Goal: Information Seeking & Learning: Learn about a topic

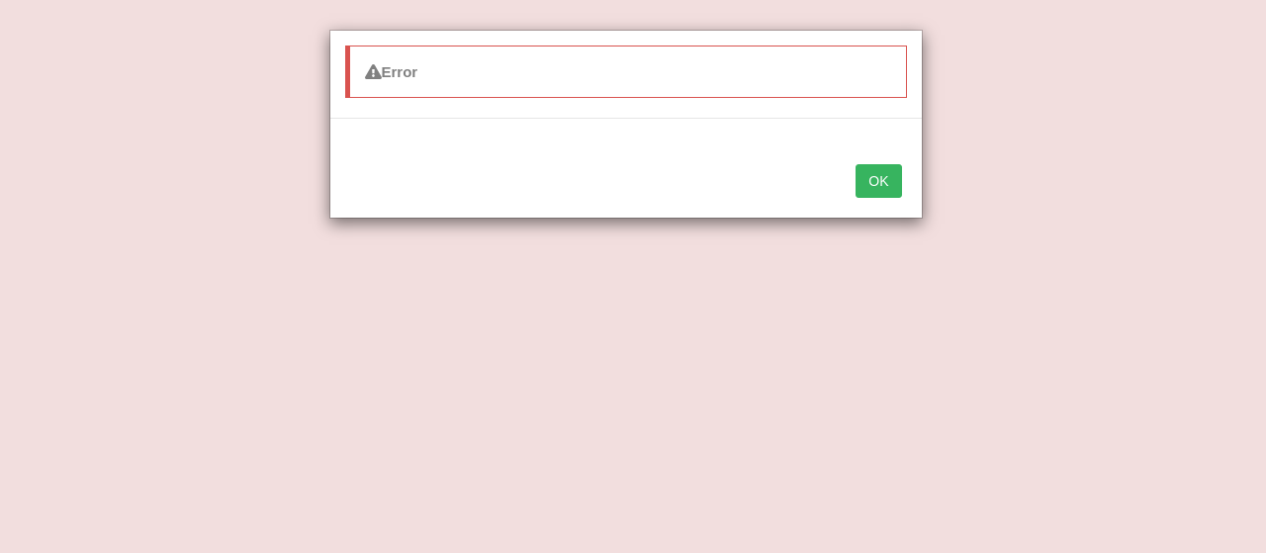
click at [872, 176] on button "OK" at bounding box center [879, 181] width 46 height 34
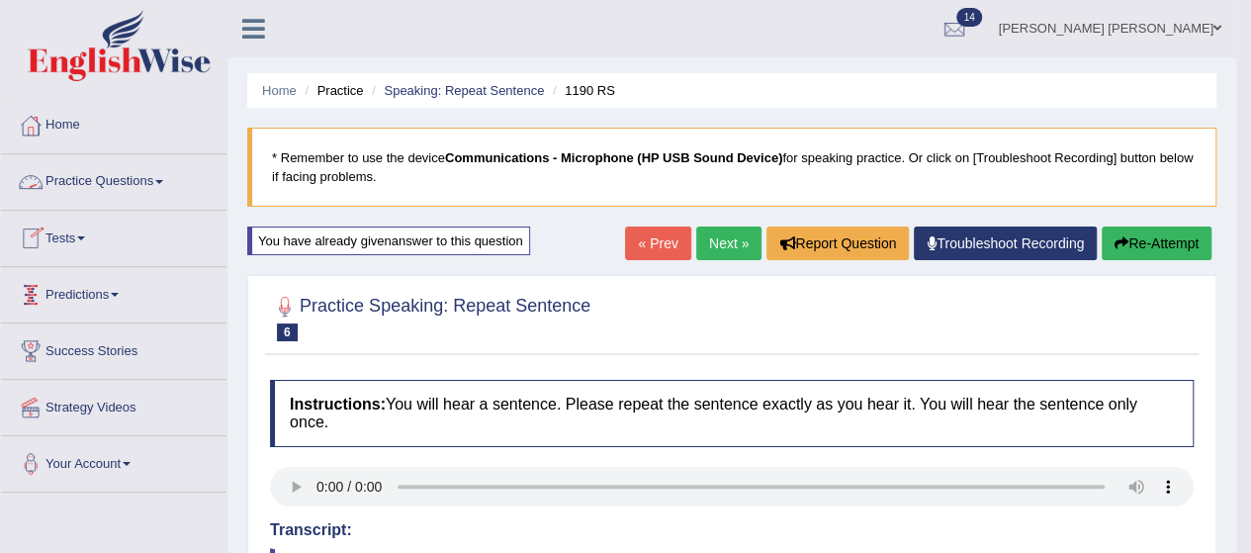
click at [131, 181] on link "Practice Questions" at bounding box center [114, 178] width 226 height 49
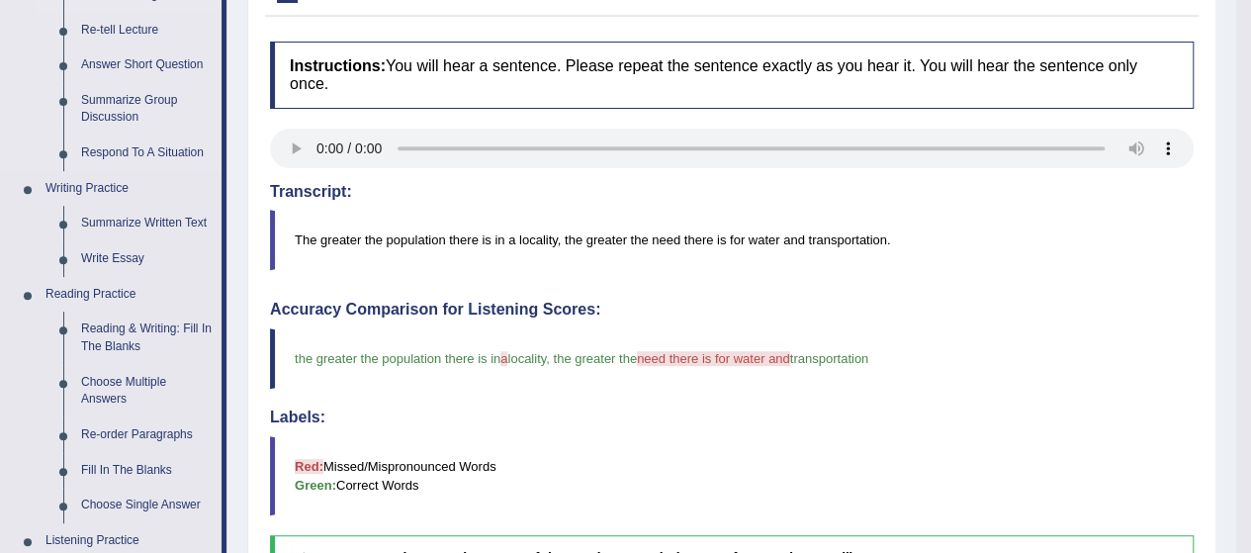
scroll to position [345, 0]
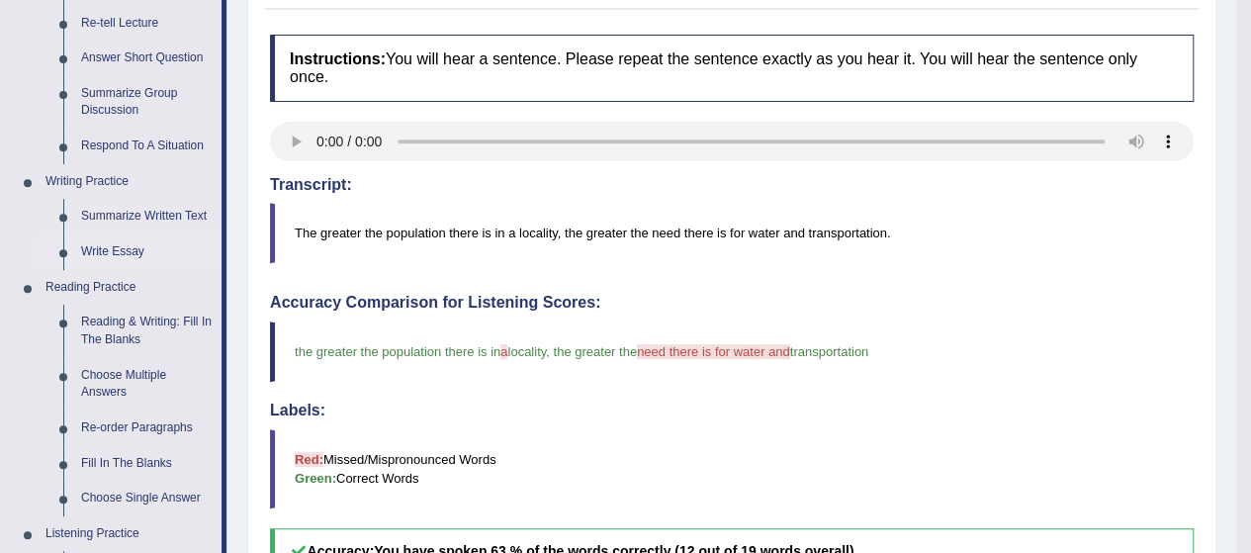
click at [119, 246] on link "Write Essay" at bounding box center [146, 252] width 149 height 36
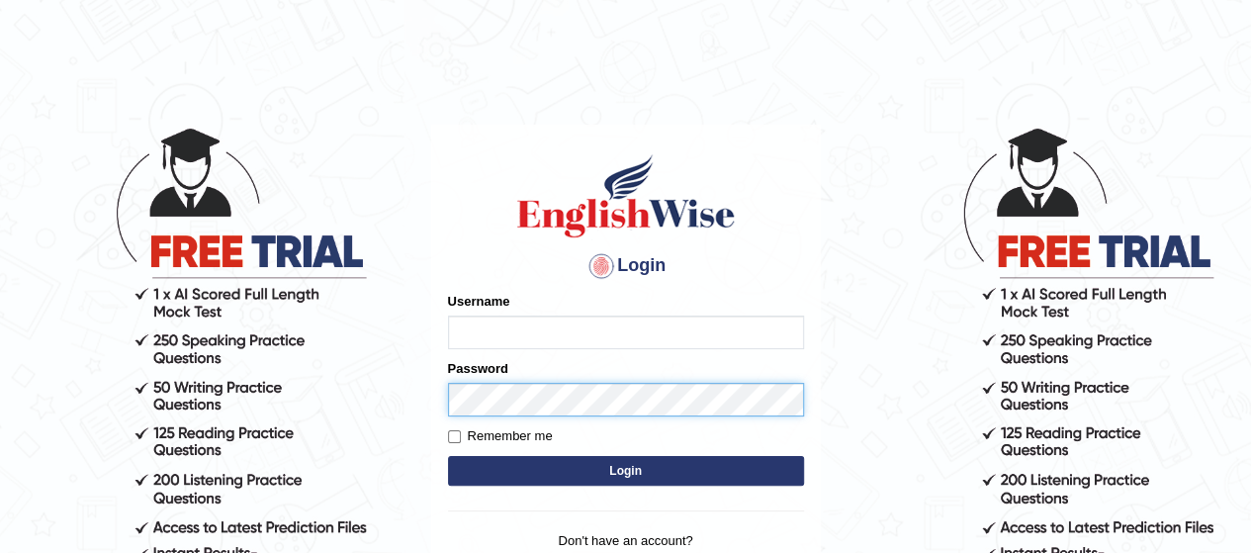
click at [495, 403] on div "Password" at bounding box center [626, 387] width 356 height 57
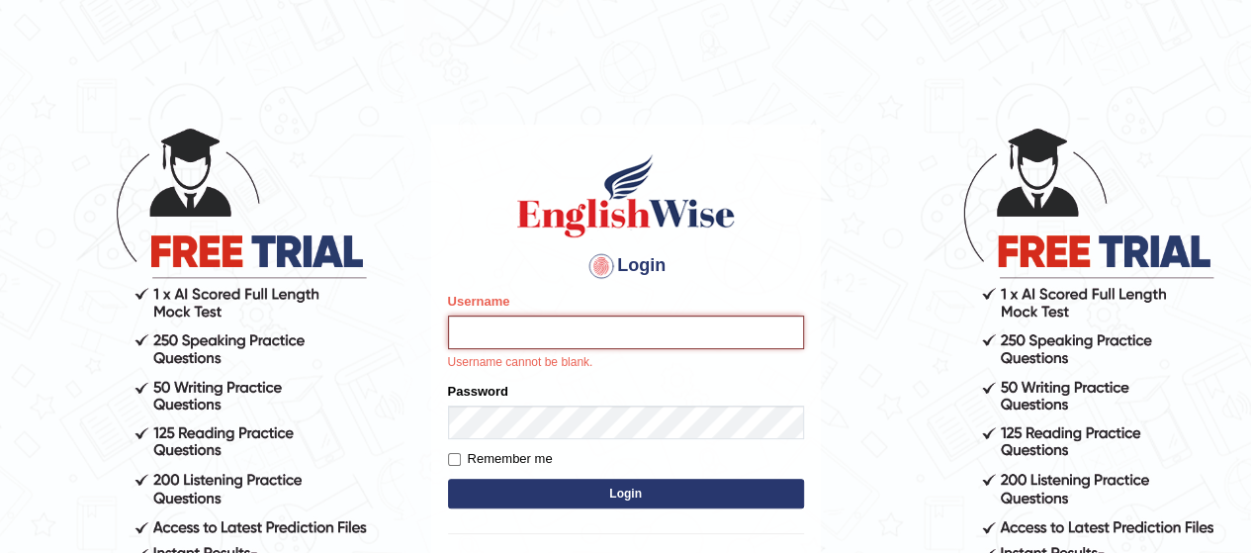
click at [518, 332] on input "Username" at bounding box center [626, 333] width 356 height 34
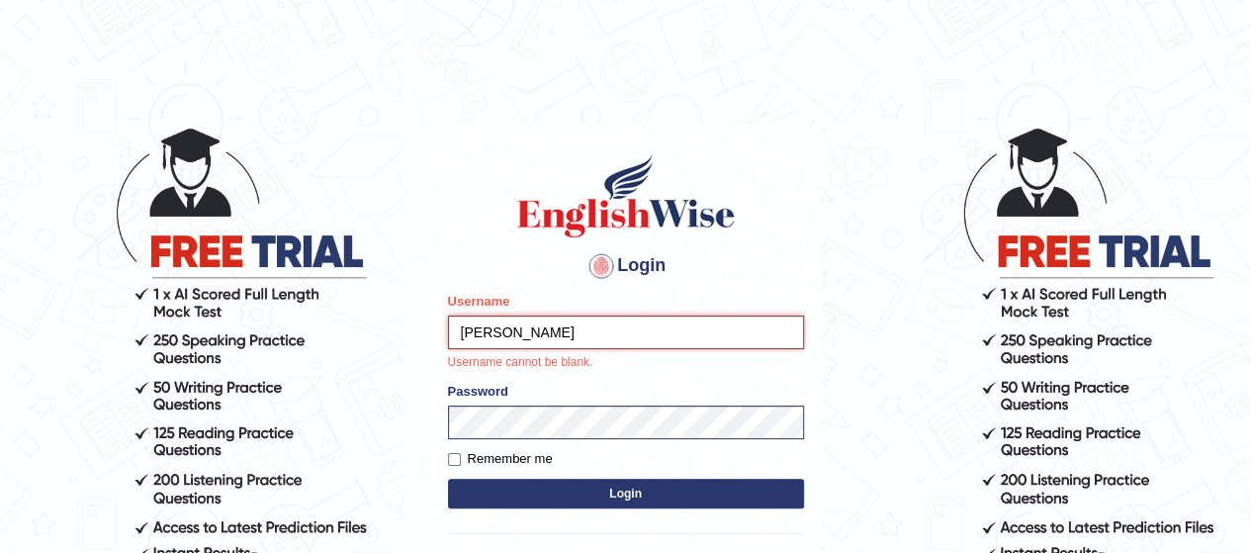
click at [681, 345] on input "abdulkhalid_parramata" at bounding box center [626, 333] width 356 height 34
click at [534, 335] on input "abdulkhalid_parramata" at bounding box center [626, 333] width 356 height 34
click at [534, 331] on input "abdulkhalid_parramata" at bounding box center [626, 333] width 356 height 34
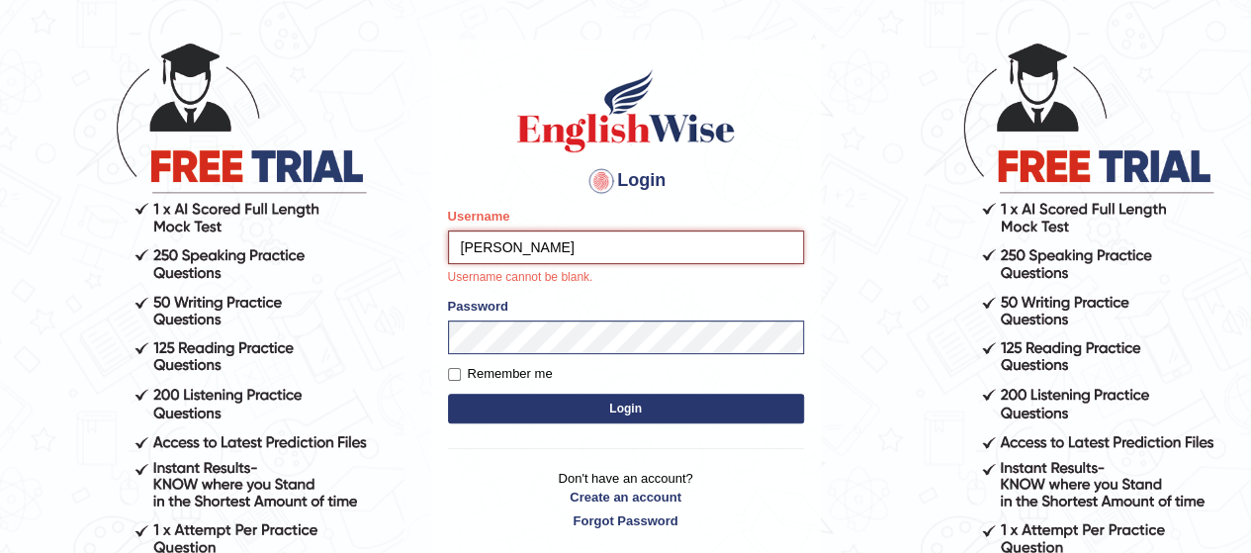
click at [540, 247] on input "abdulkhalid_parramata" at bounding box center [626, 247] width 356 height 34
click at [540, 246] on input "abdulkhalid_parramata" at bounding box center [626, 247] width 356 height 34
click at [547, 246] on input "abdulkhalid_parramata" at bounding box center [626, 247] width 356 height 34
type input "[PERSON_NAME]"
click at [665, 405] on form "Please fix the following errors: Username abdulkhalid_Parramata Username cannot…" at bounding box center [626, 318] width 356 height 222
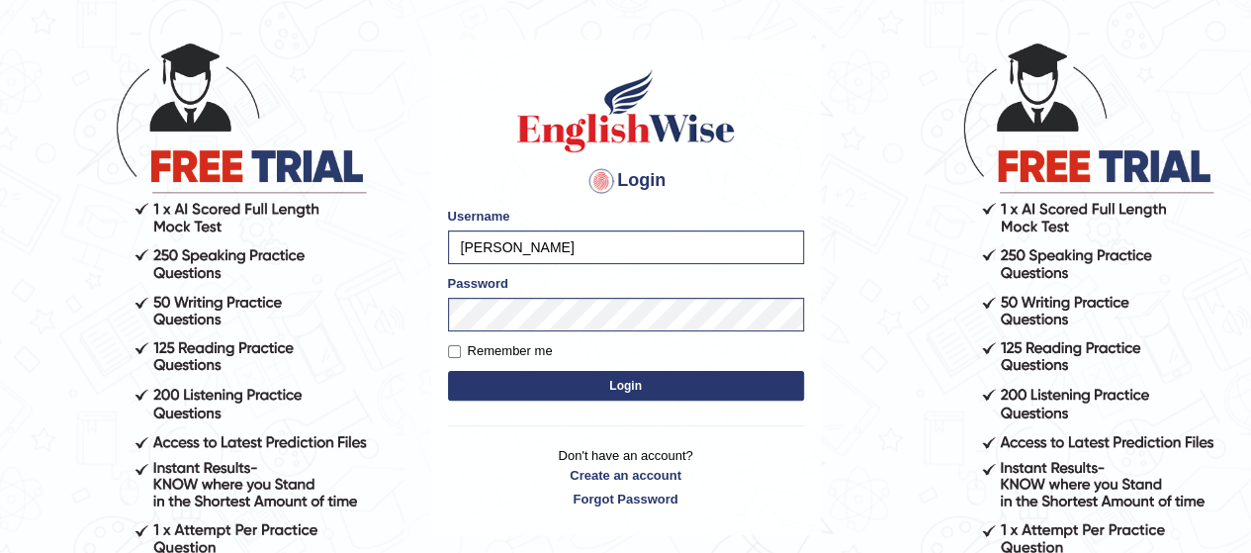
click at [710, 333] on form "Please fix the following errors: Username abdulkhalid_Parramata Password Rememb…" at bounding box center [626, 306] width 356 height 199
click at [668, 385] on button "Login" at bounding box center [626, 386] width 356 height 30
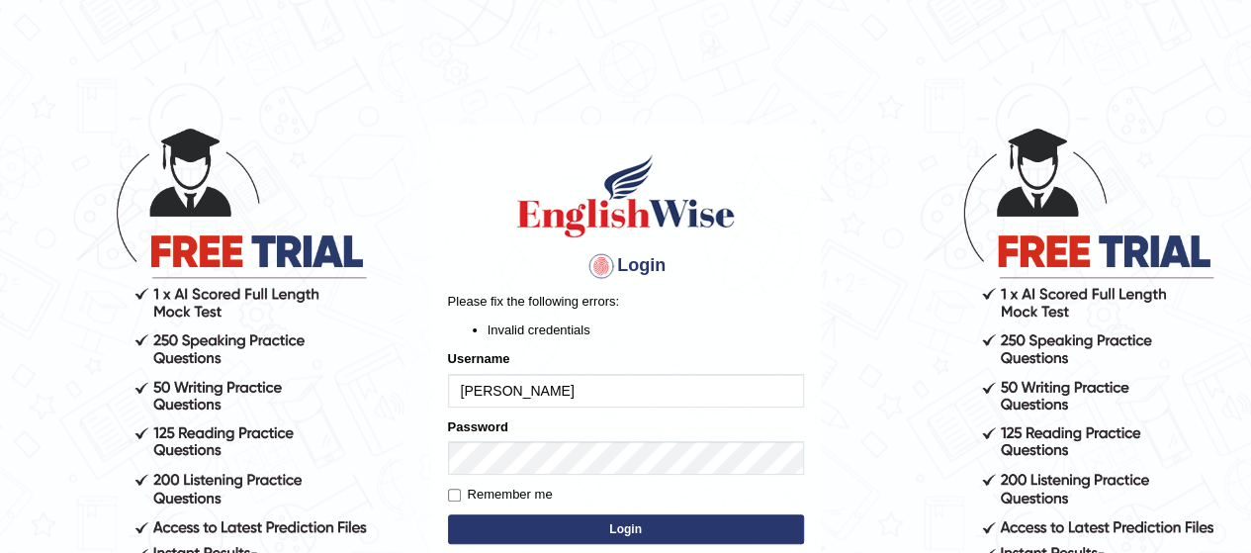
scroll to position [107, 0]
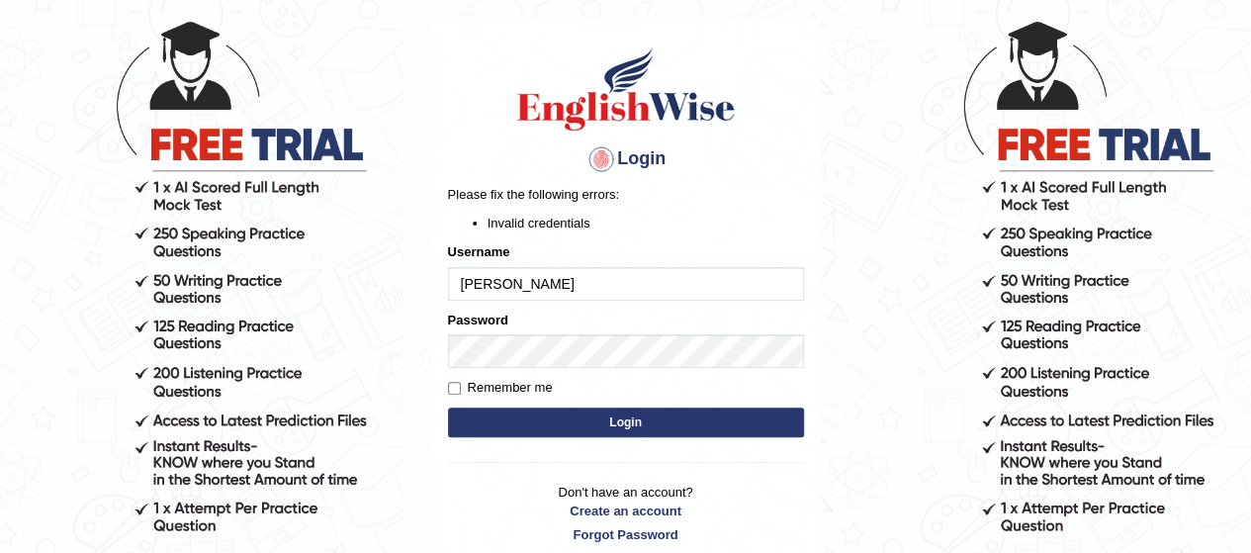
click at [632, 422] on button "Login" at bounding box center [626, 423] width 356 height 30
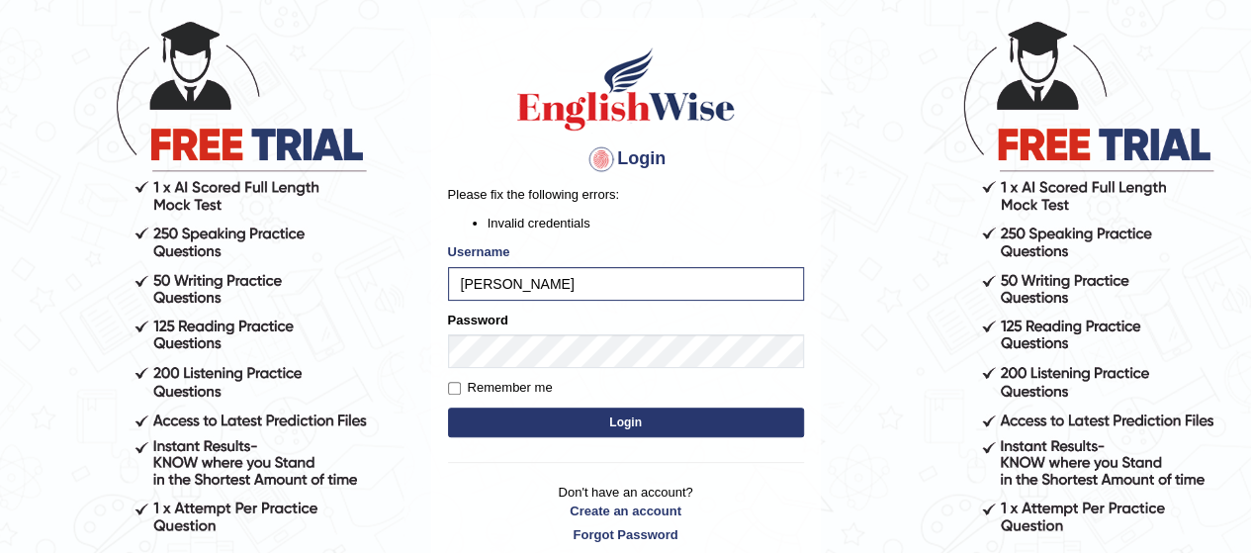
click at [632, 422] on button "Login" at bounding box center [626, 423] width 356 height 30
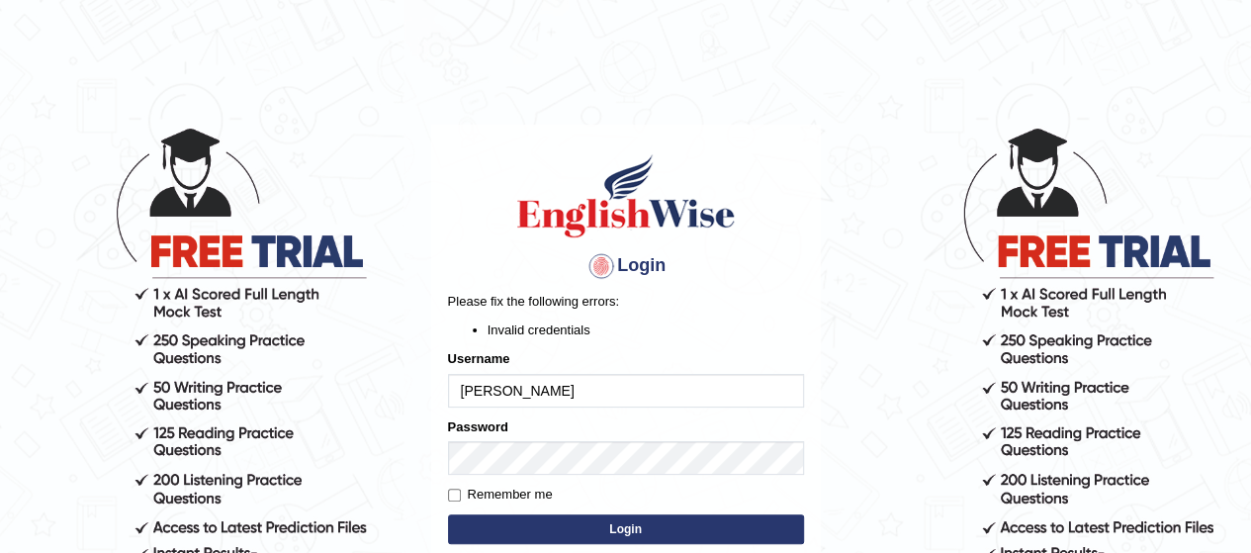
scroll to position [208, 0]
click at [588, 389] on input "abdulkhalid_Parramata" at bounding box center [626, 391] width 356 height 34
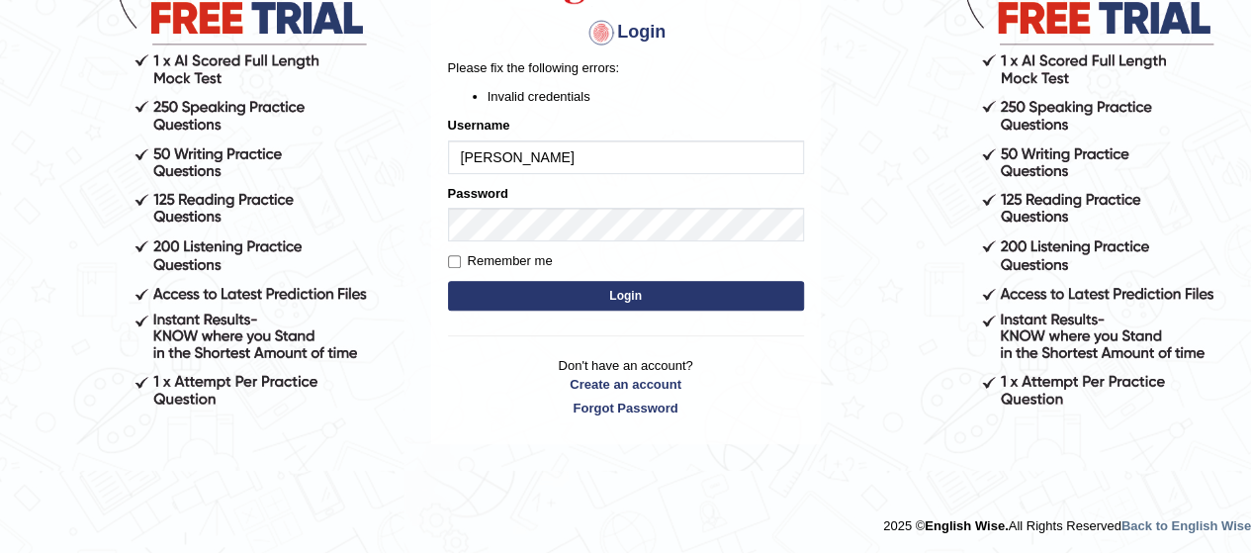
type input "abdulkhalid_Parramatta"
click at [653, 292] on button "Login" at bounding box center [626, 296] width 356 height 30
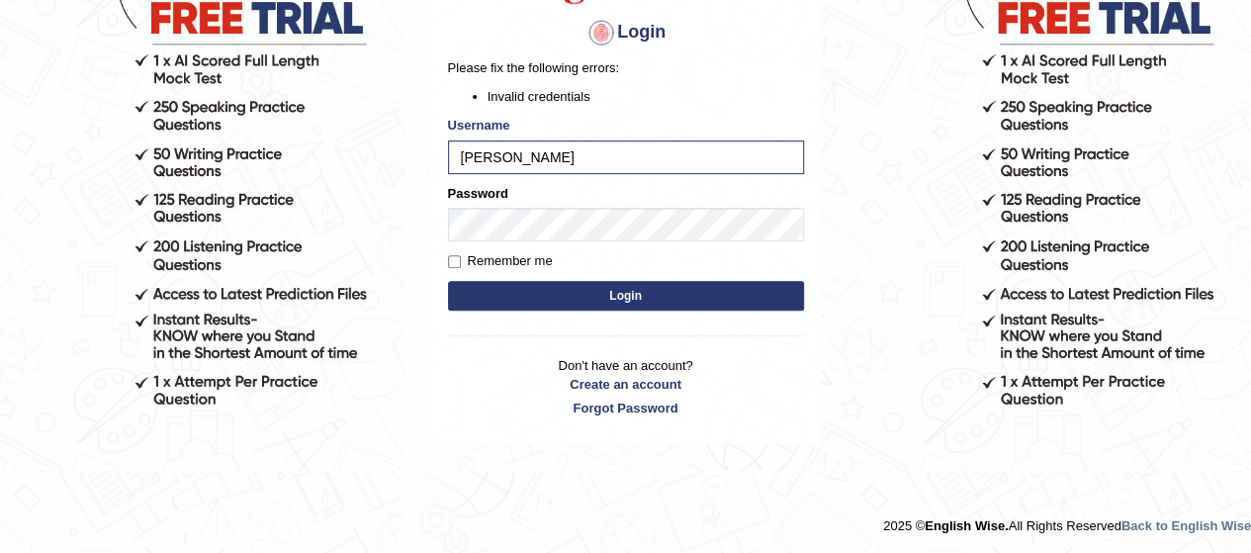
scroll to position [176, 0]
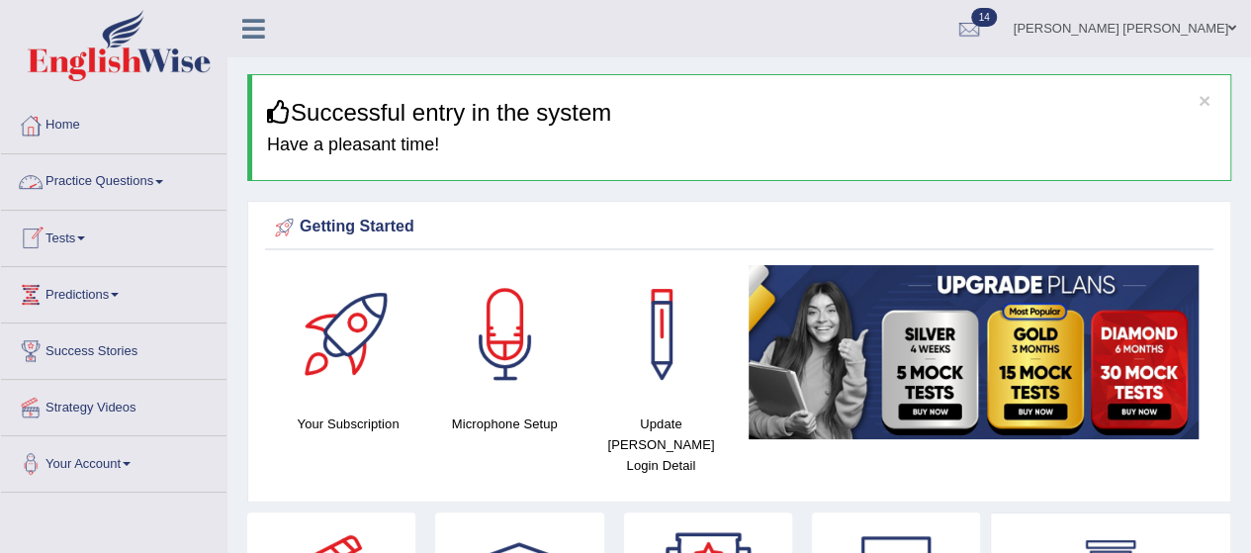
click at [135, 178] on link "Practice Questions" at bounding box center [114, 178] width 226 height 49
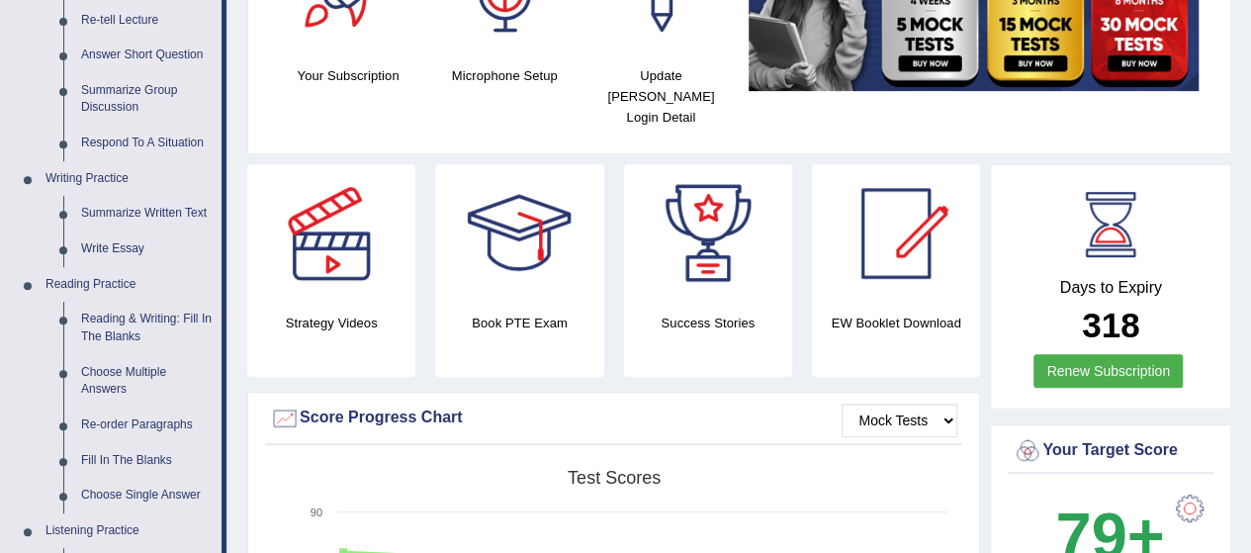
scroll to position [351, 0]
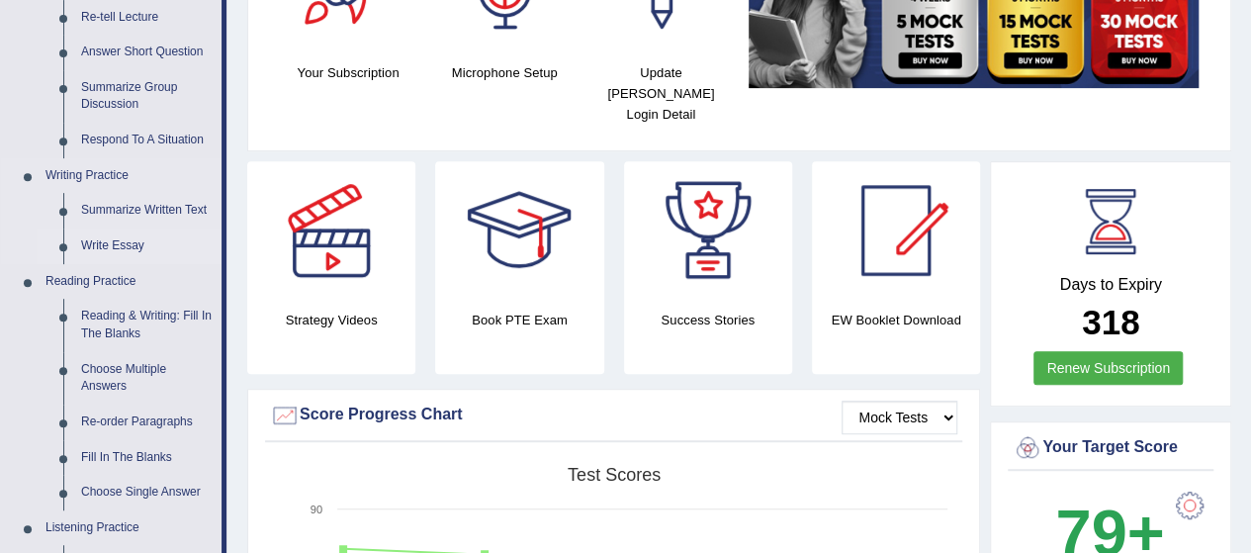
click at [102, 242] on link "Write Essay" at bounding box center [146, 247] width 149 height 36
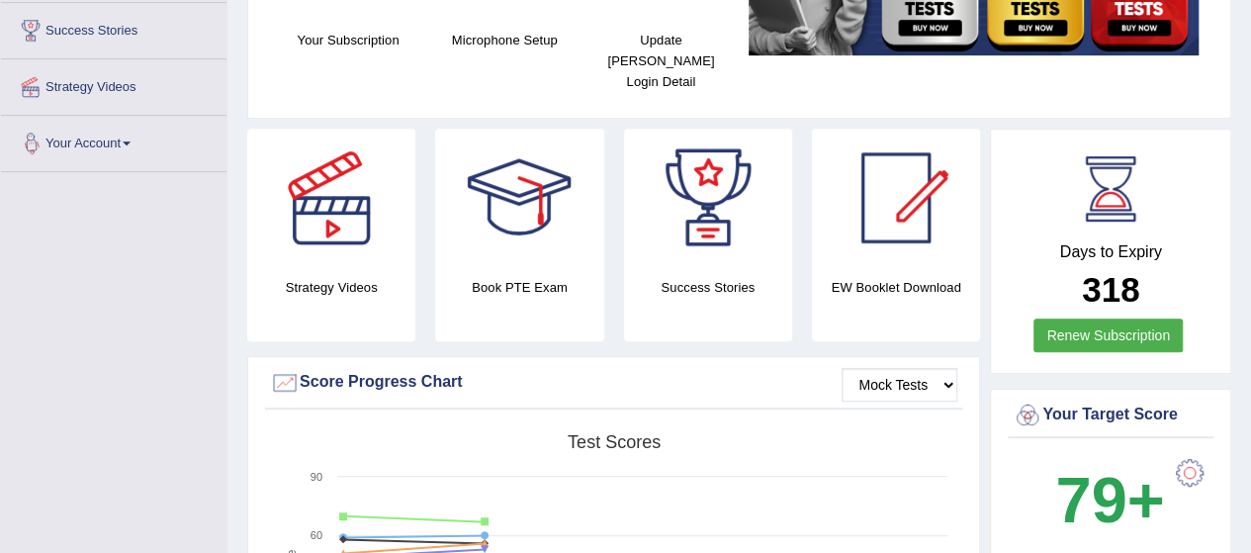
scroll to position [477, 0]
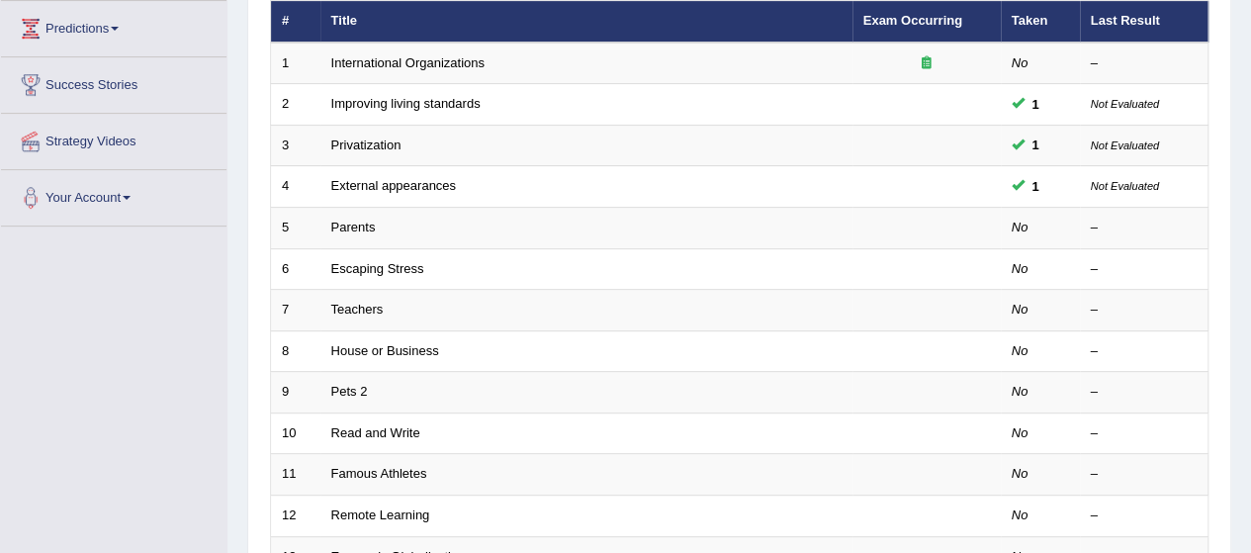
scroll to position [267, 0]
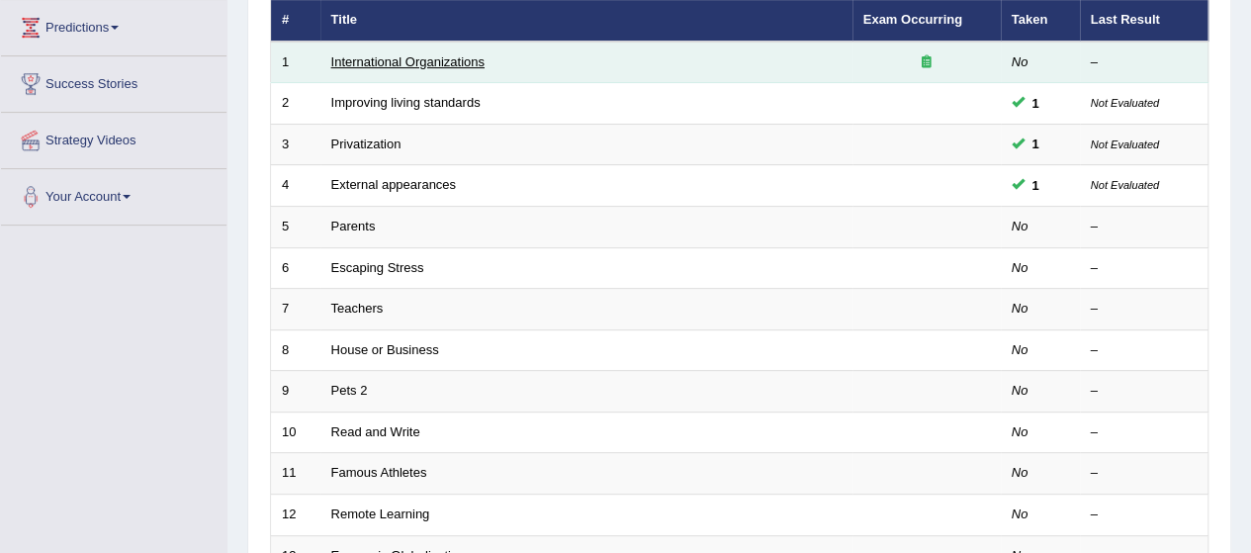
click at [384, 61] on link "International Organizations" at bounding box center [407, 61] width 153 height 15
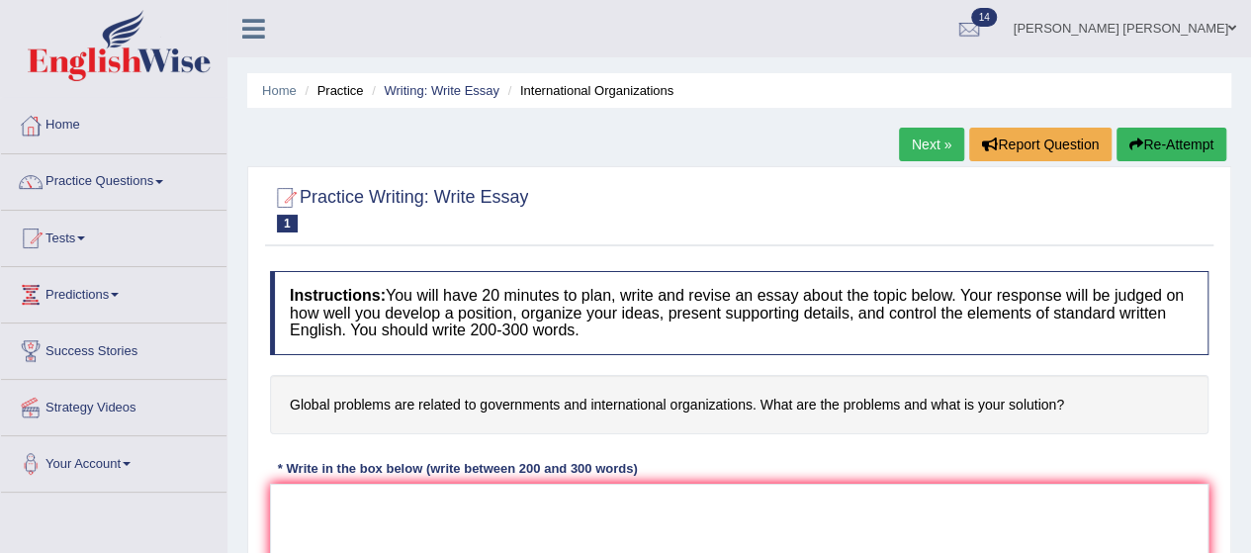
scroll to position [79, 0]
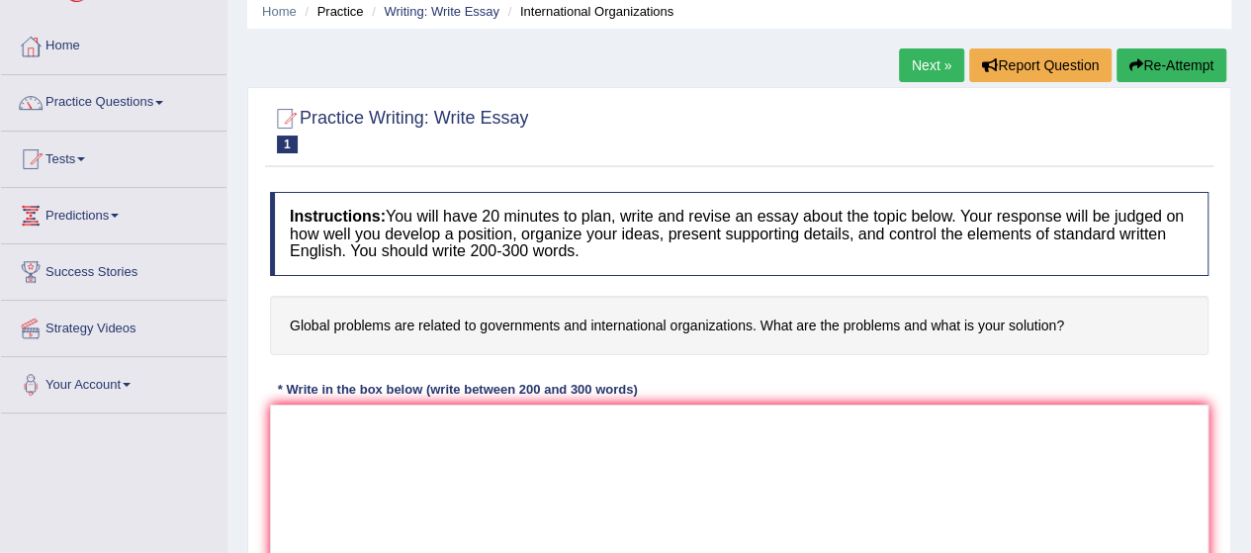
click at [922, 64] on link "Next »" at bounding box center [931, 65] width 65 height 34
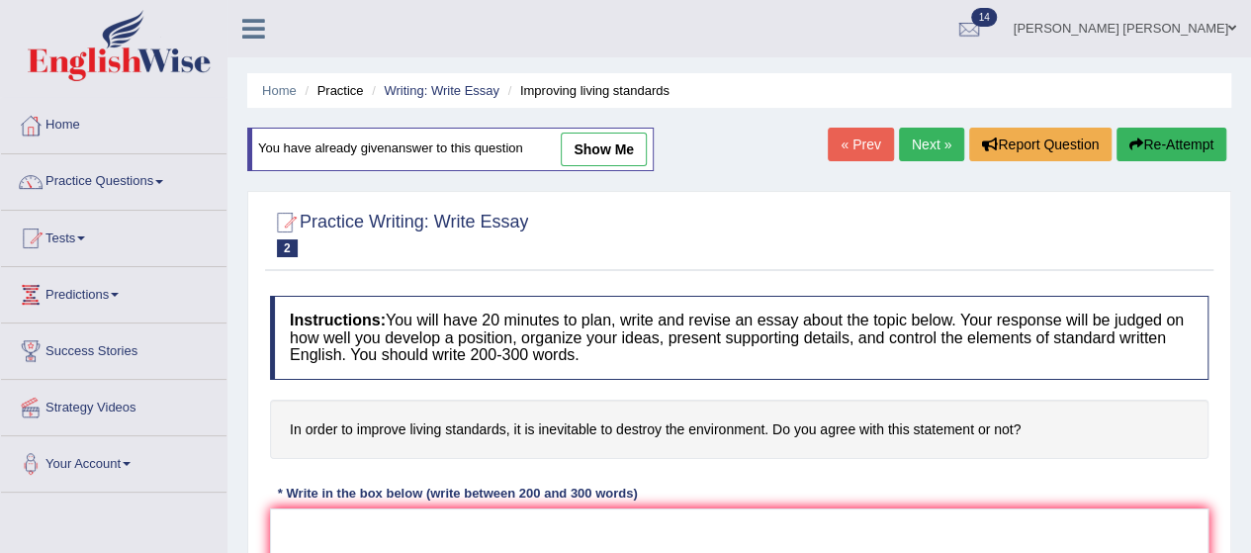
click at [865, 145] on link "« Prev" at bounding box center [860, 145] width 65 height 34
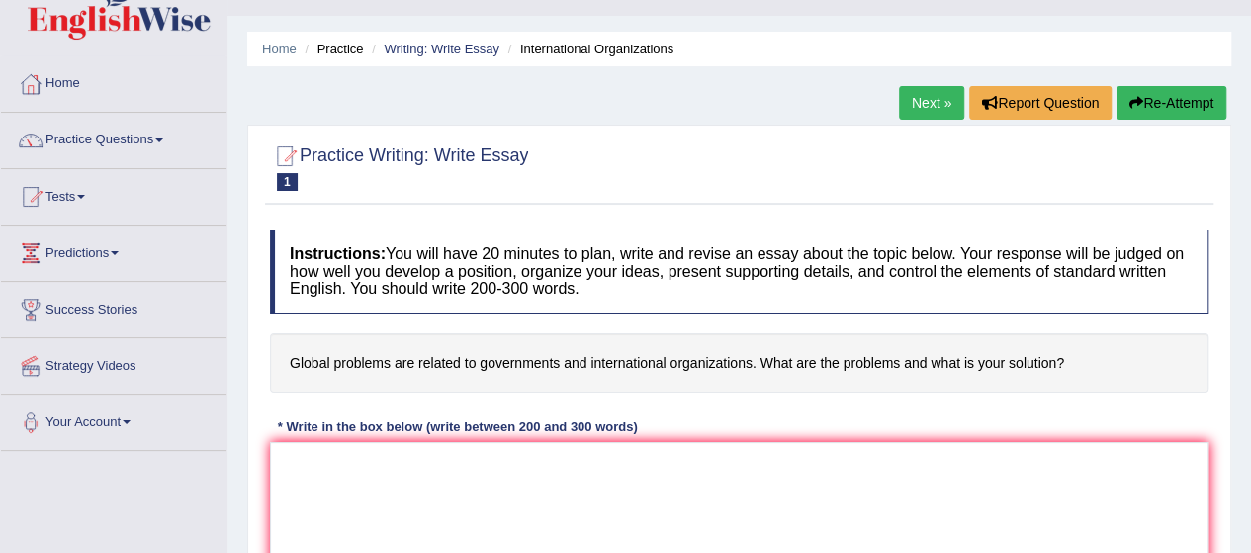
scroll to position [36, 0]
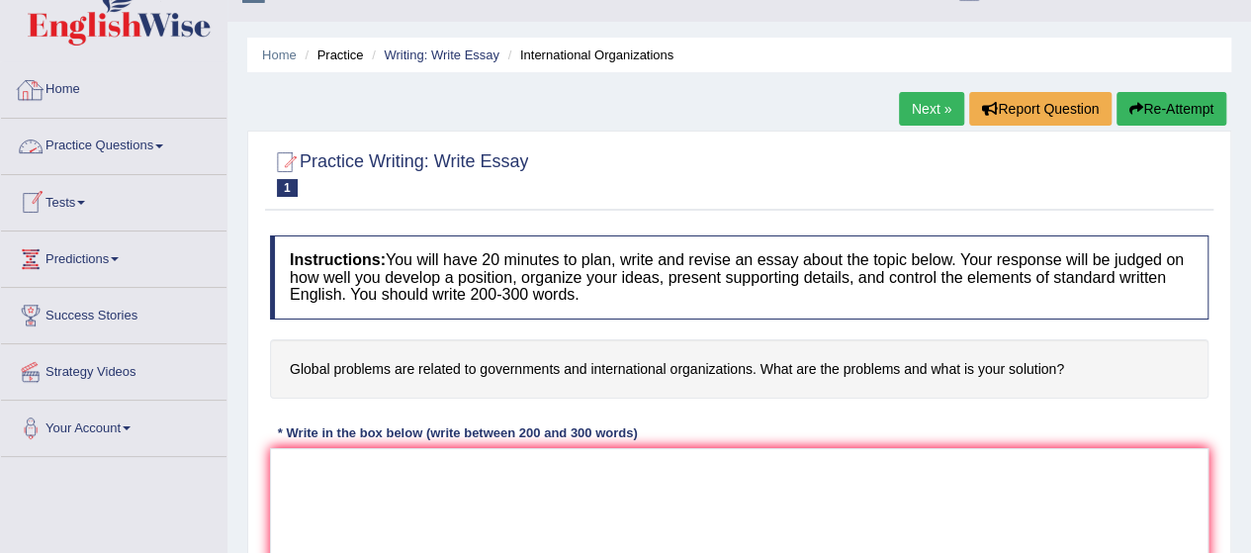
click at [59, 94] on link "Home" at bounding box center [114, 86] width 226 height 49
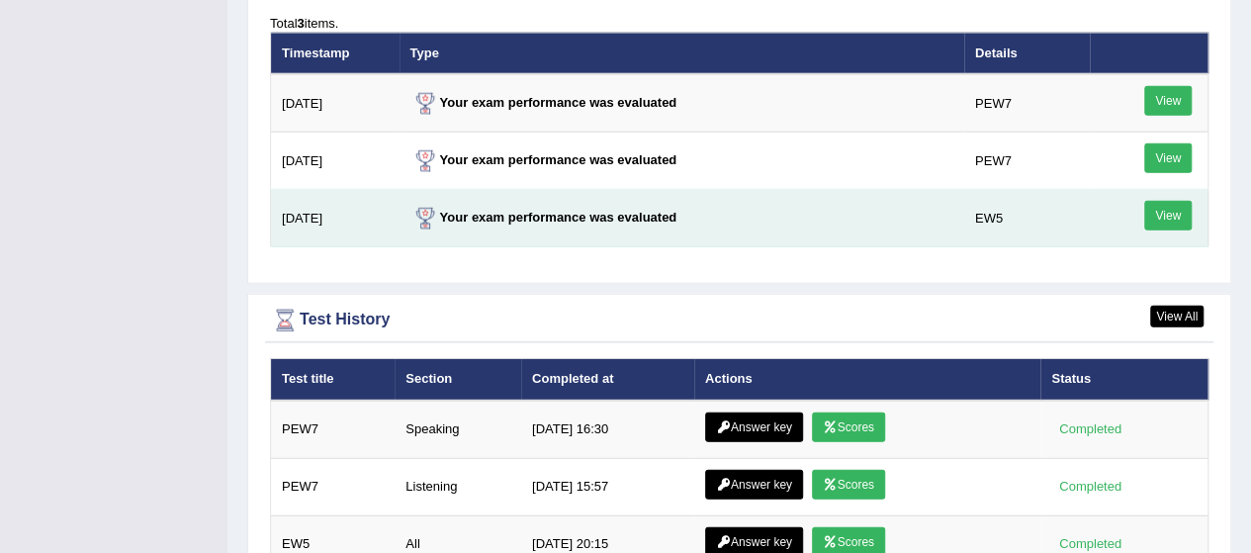
scroll to position [2480, 0]
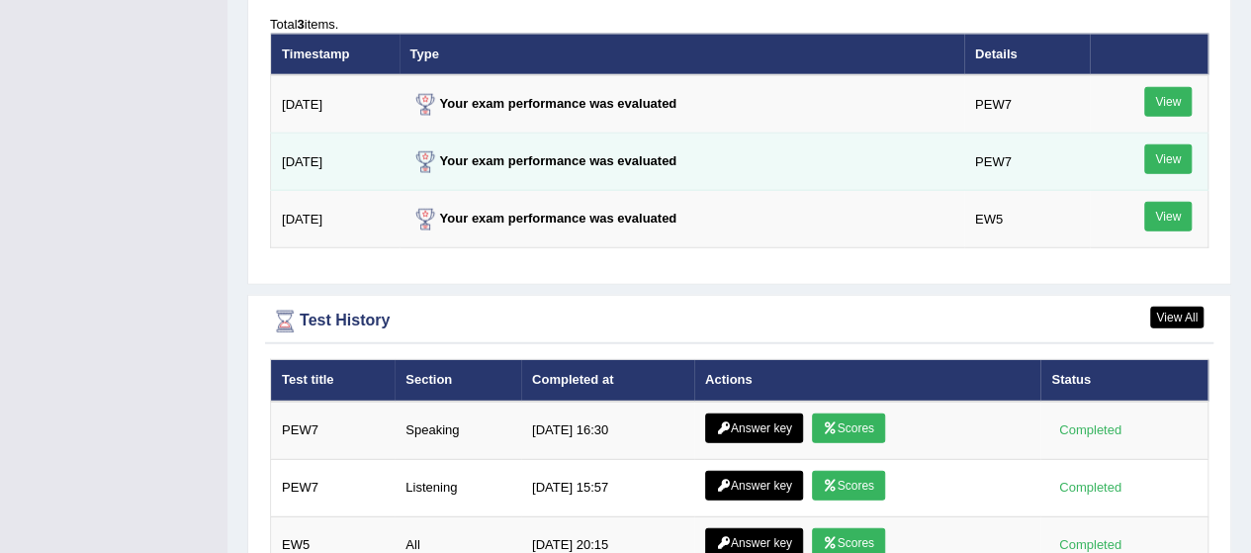
click at [1177, 144] on link "View" at bounding box center [1168, 159] width 47 height 30
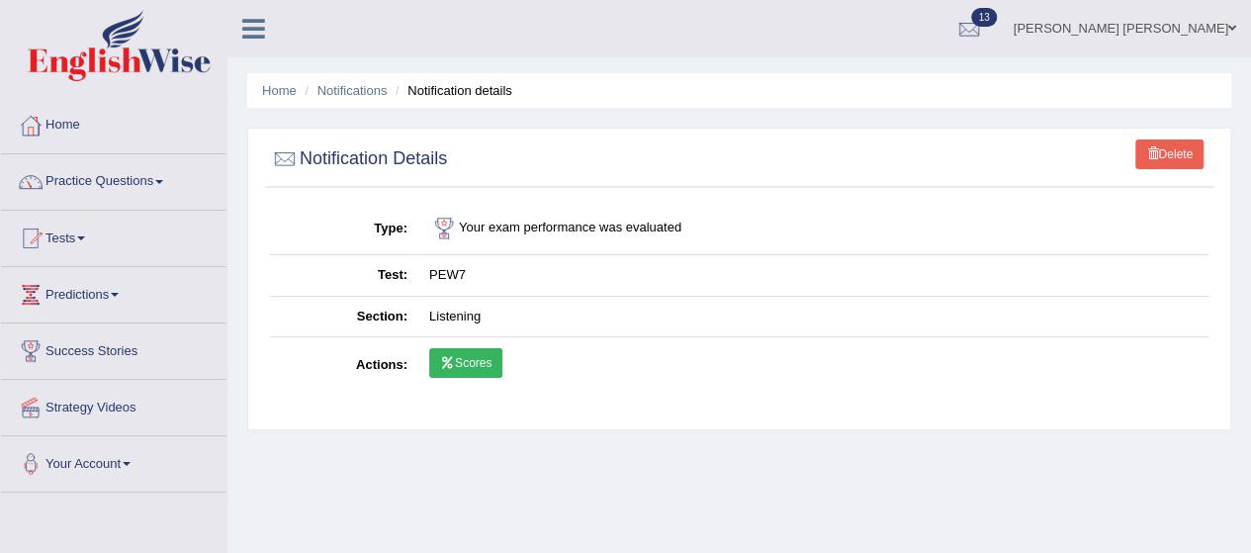
click at [460, 364] on link "Scores" at bounding box center [465, 363] width 73 height 30
click at [92, 290] on link "Predictions" at bounding box center [114, 291] width 226 height 49
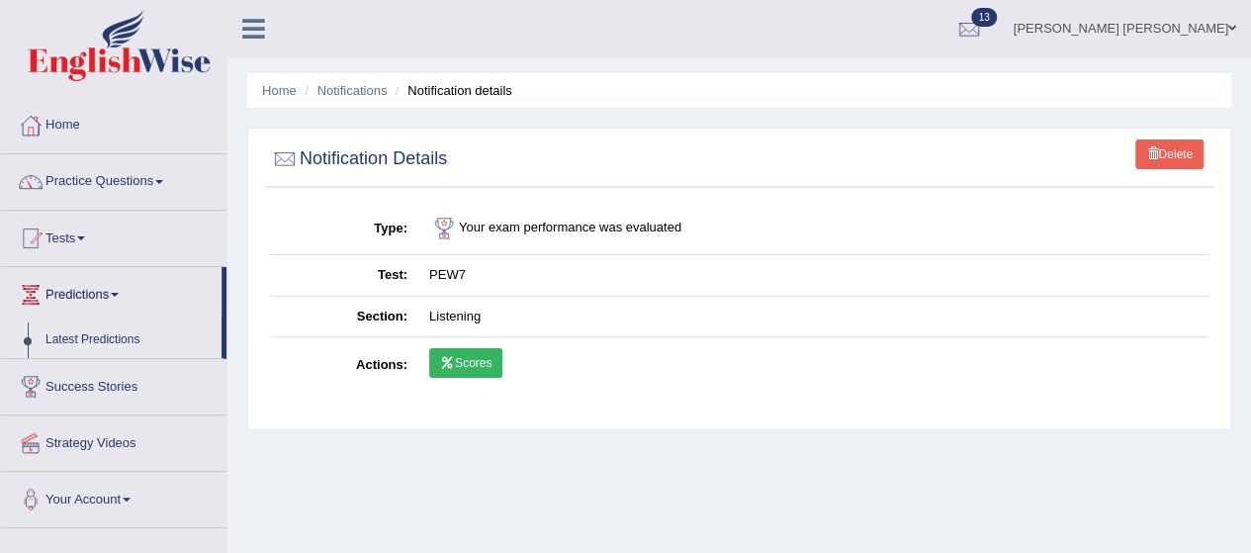
click at [89, 331] on link "Latest Predictions" at bounding box center [129, 340] width 185 height 36
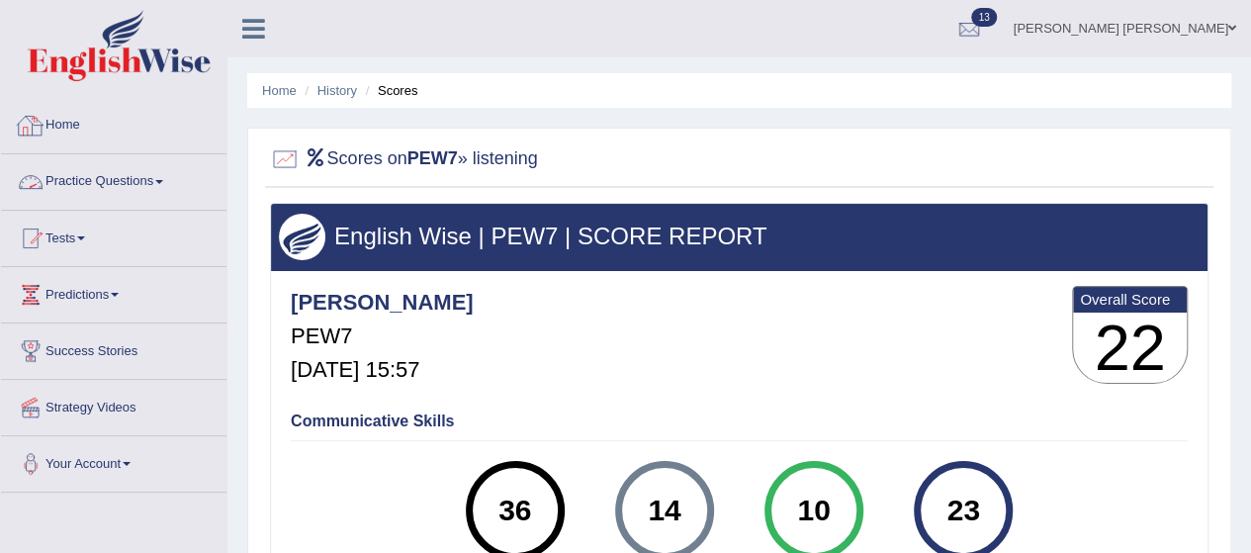
click at [71, 124] on link "Home" at bounding box center [114, 122] width 226 height 49
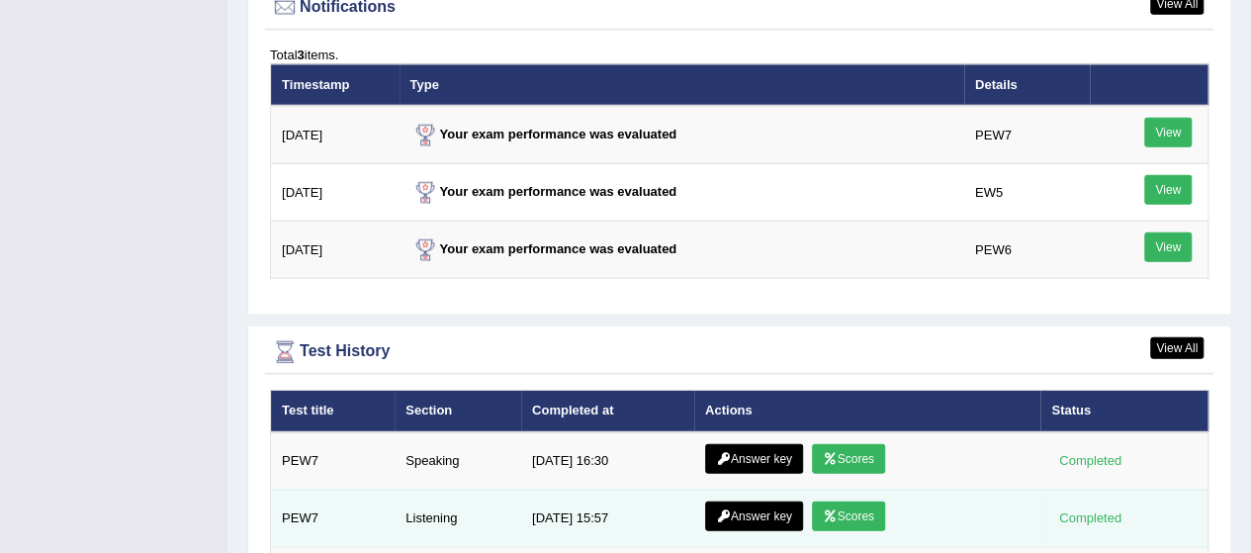
scroll to position [2447, 0]
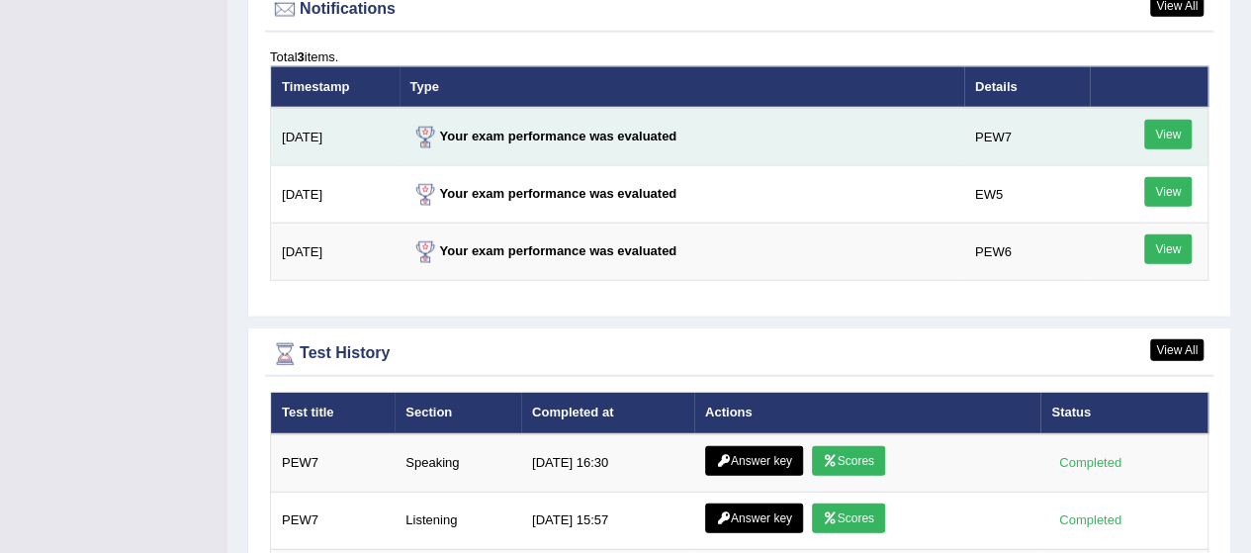
click at [1168, 120] on link "View" at bounding box center [1168, 135] width 47 height 30
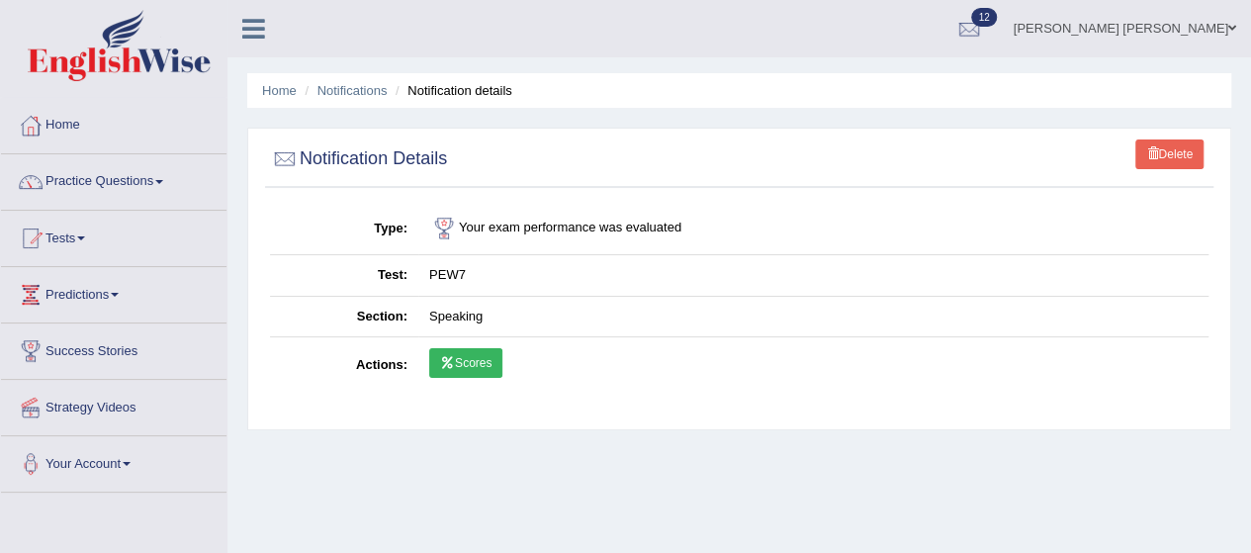
click at [471, 355] on link "Scores" at bounding box center [465, 363] width 73 height 30
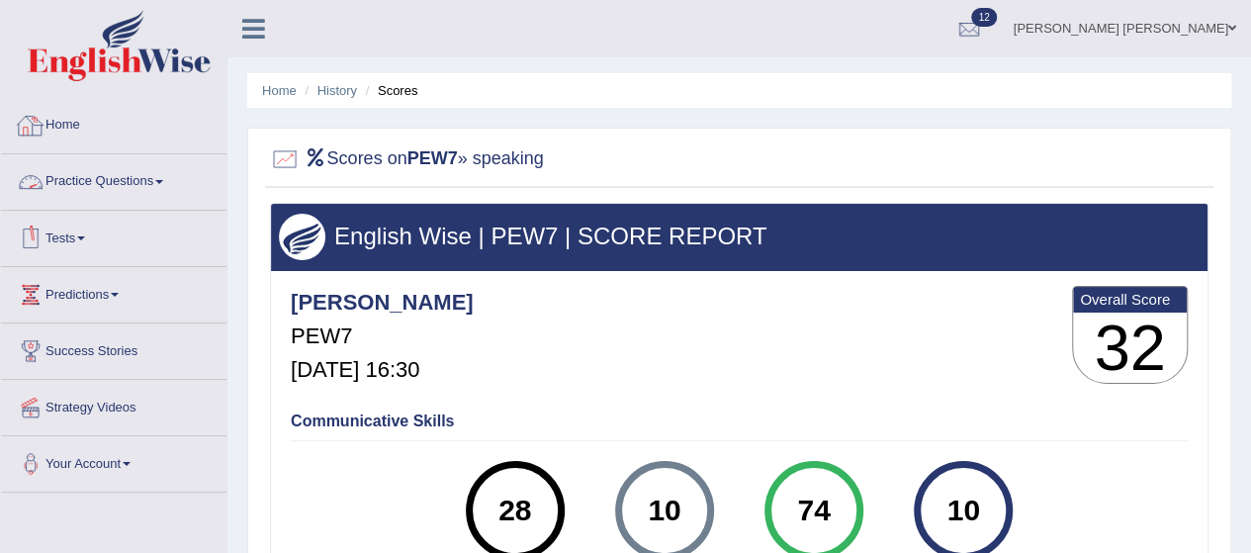
click at [70, 120] on link "Home" at bounding box center [114, 122] width 226 height 49
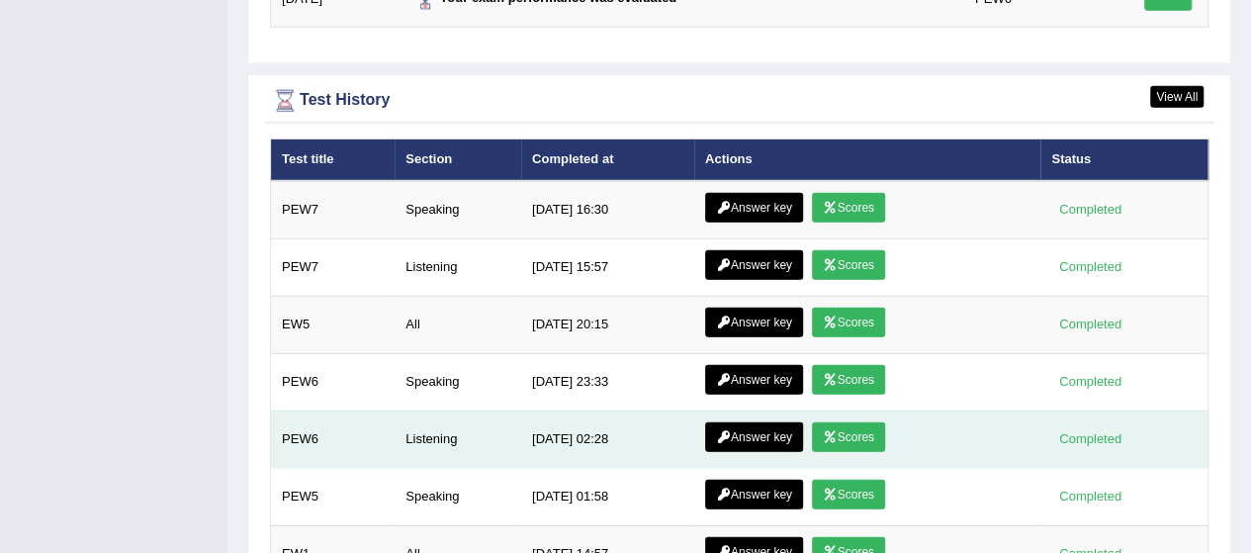
scroll to position [2699, 0]
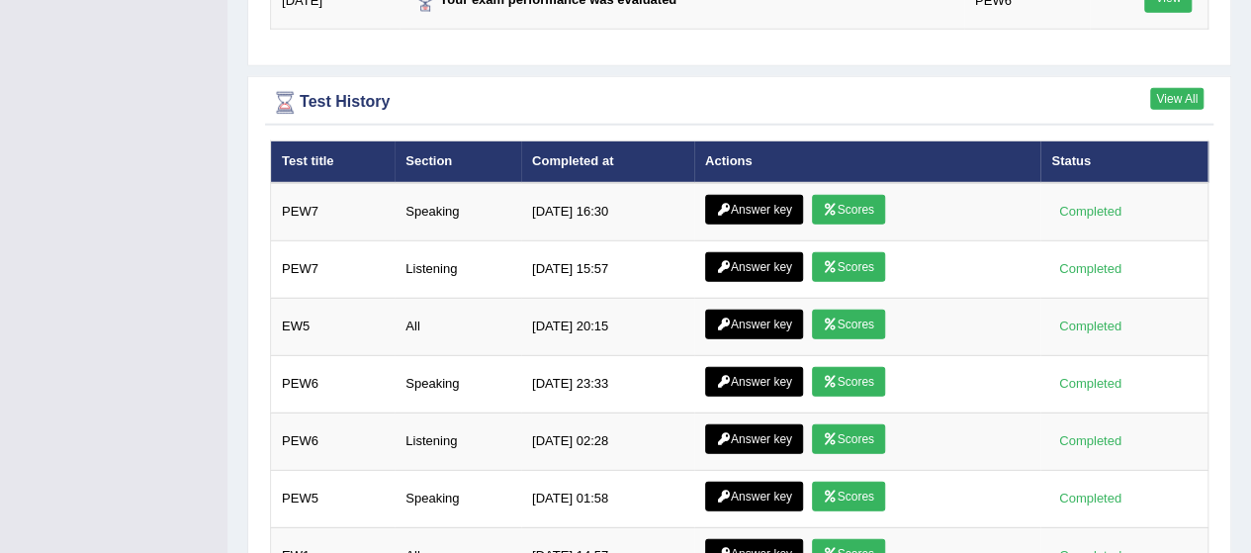
click at [1171, 88] on link "View All" at bounding box center [1177, 99] width 53 height 22
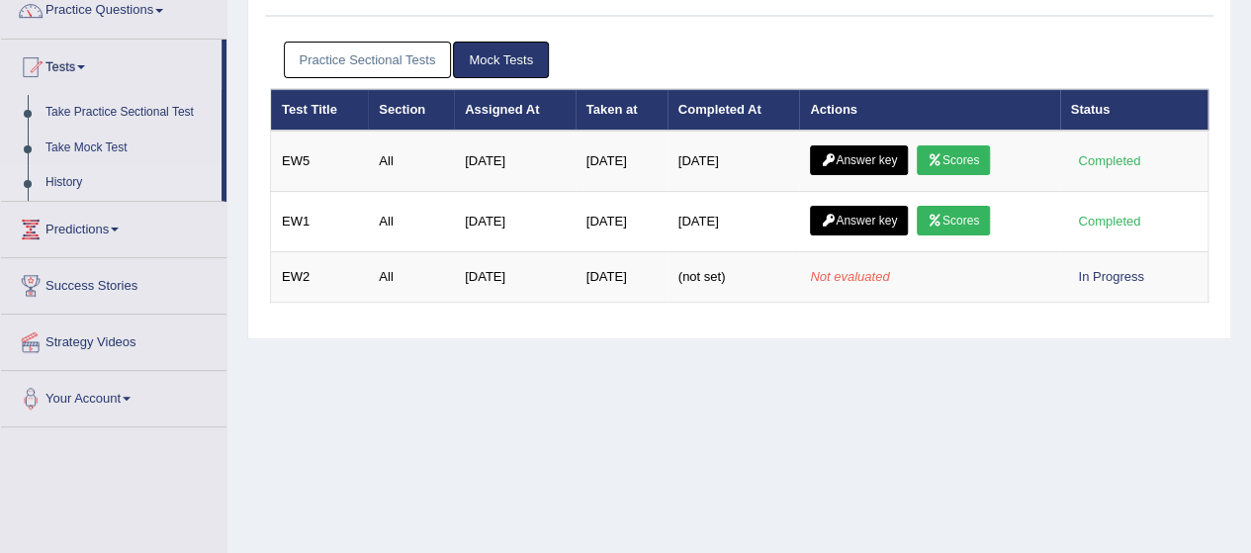
scroll to position [173, 0]
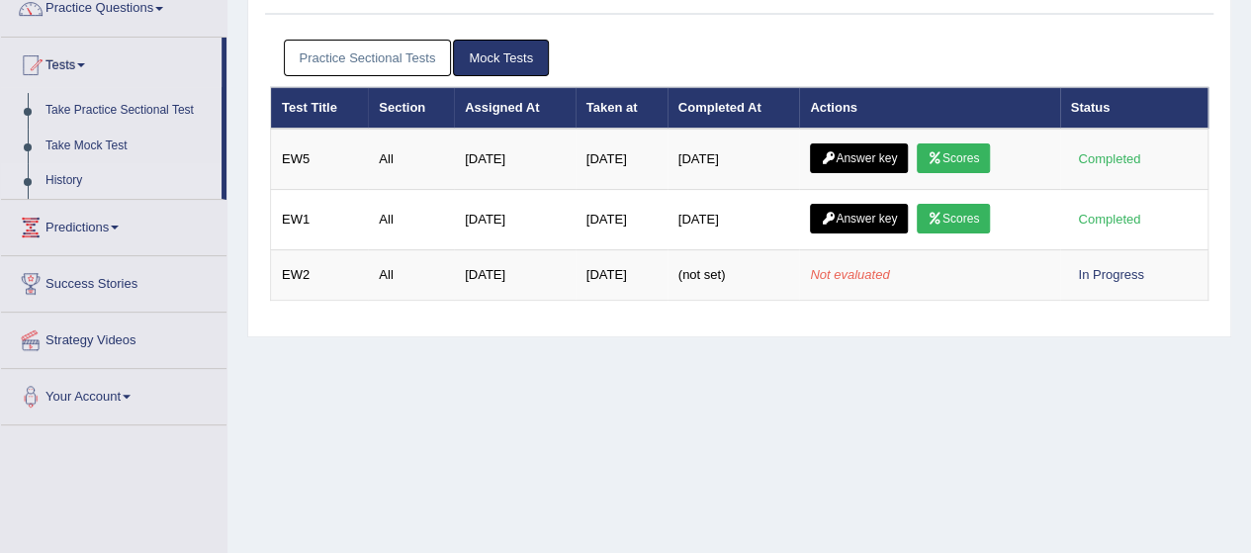
click at [389, 62] on link "Practice Sectional Tests" at bounding box center [368, 58] width 168 height 37
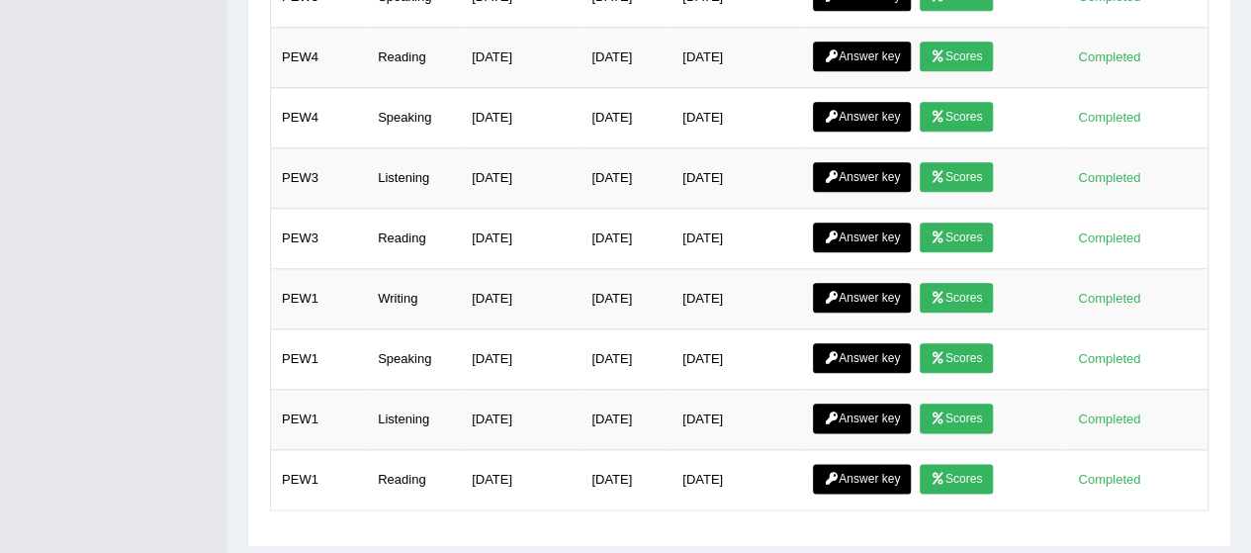
scroll to position [1030, 0]
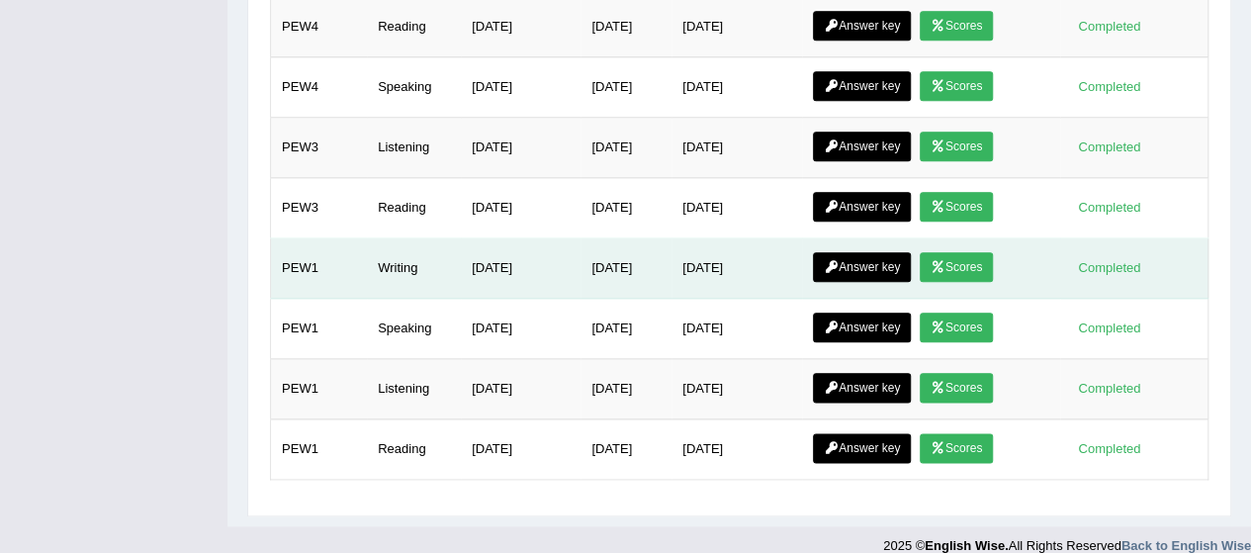
click at [852, 252] on link "Answer key" at bounding box center [862, 267] width 98 height 30
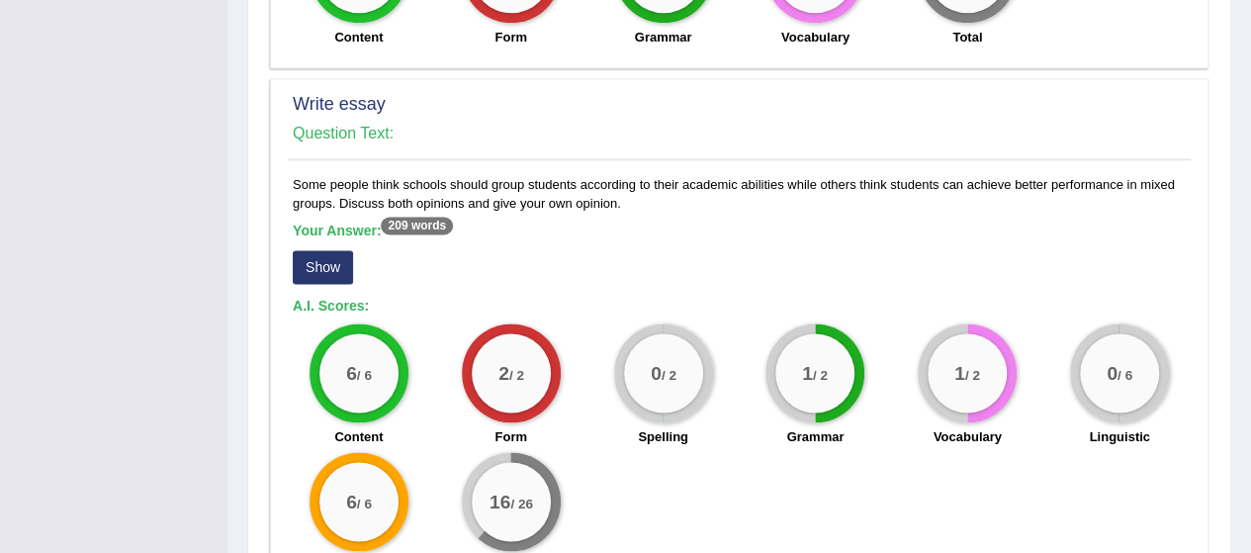
scroll to position [1325, 0]
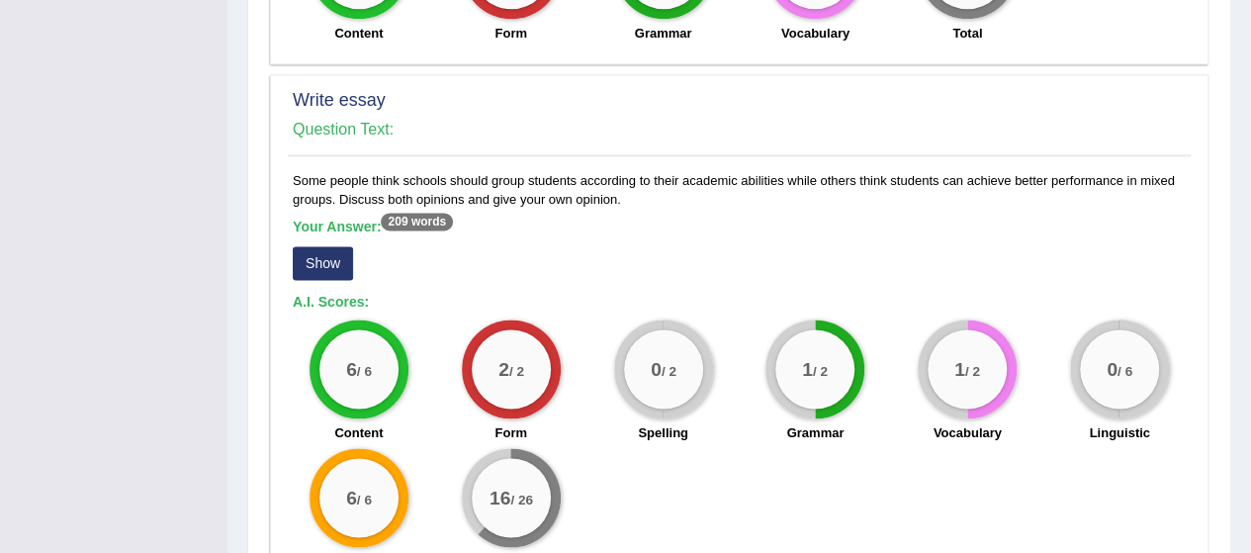
click at [323, 259] on button "Show" at bounding box center [323, 263] width 60 height 34
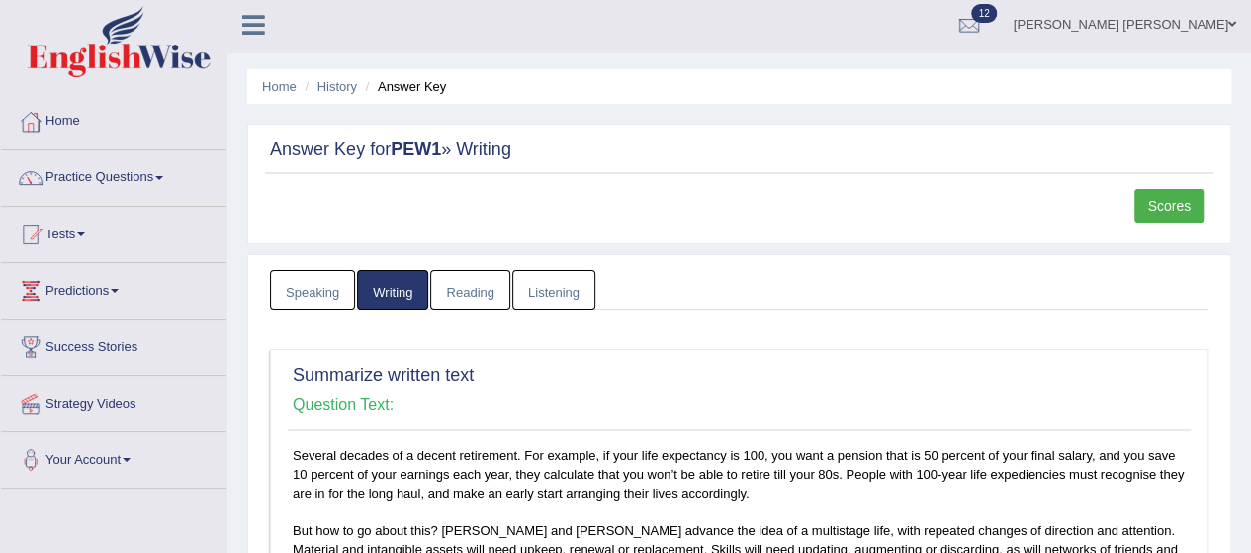
scroll to position [0, 0]
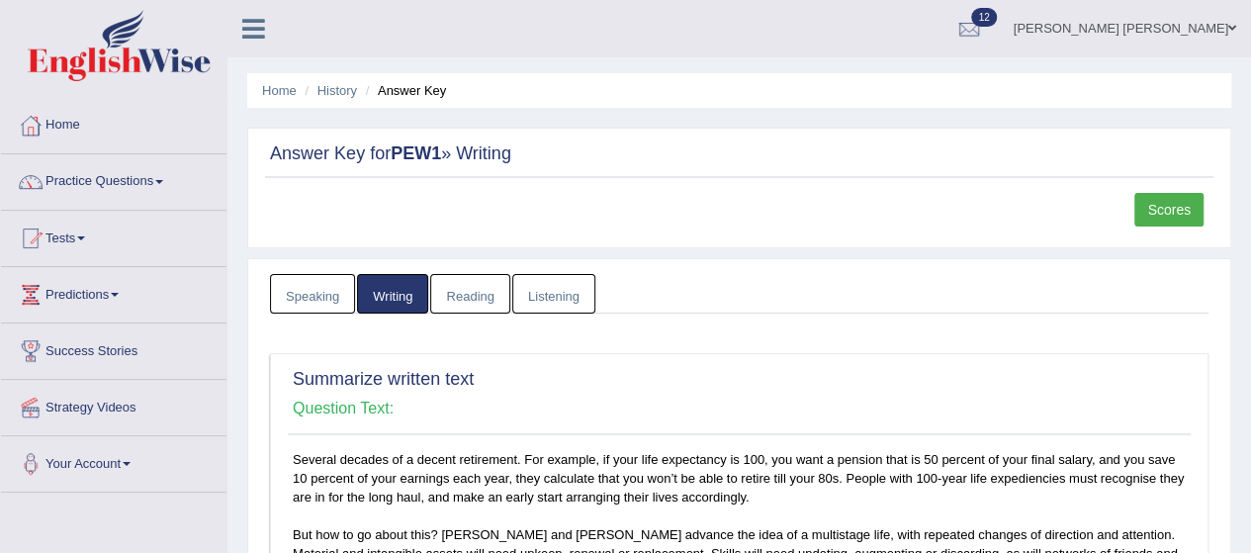
click at [67, 120] on link "Home" at bounding box center [114, 122] width 226 height 49
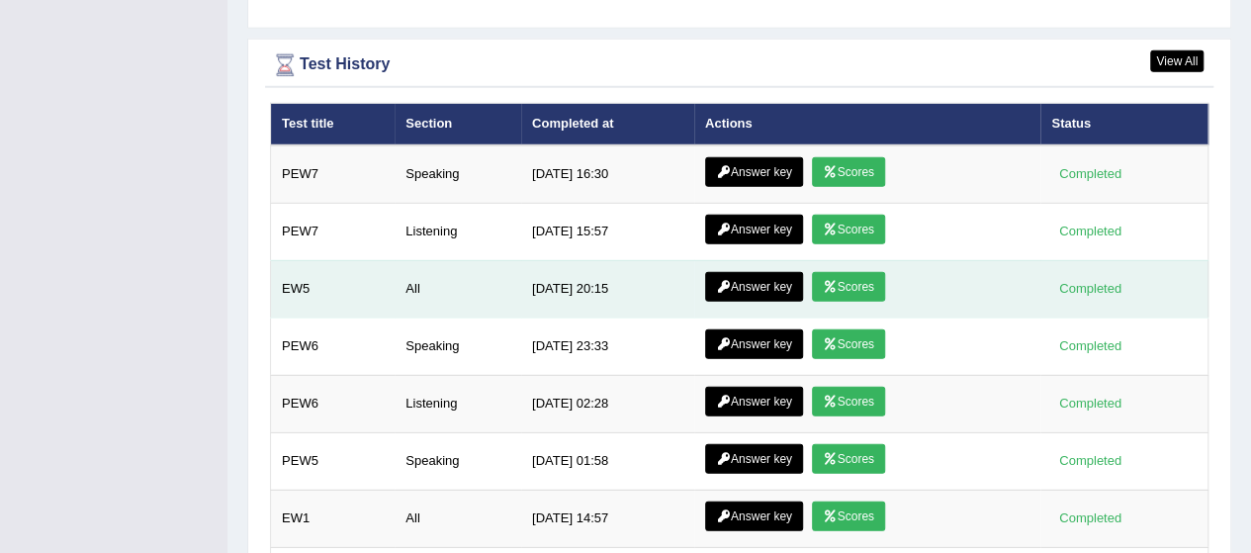
scroll to position [2736, 0]
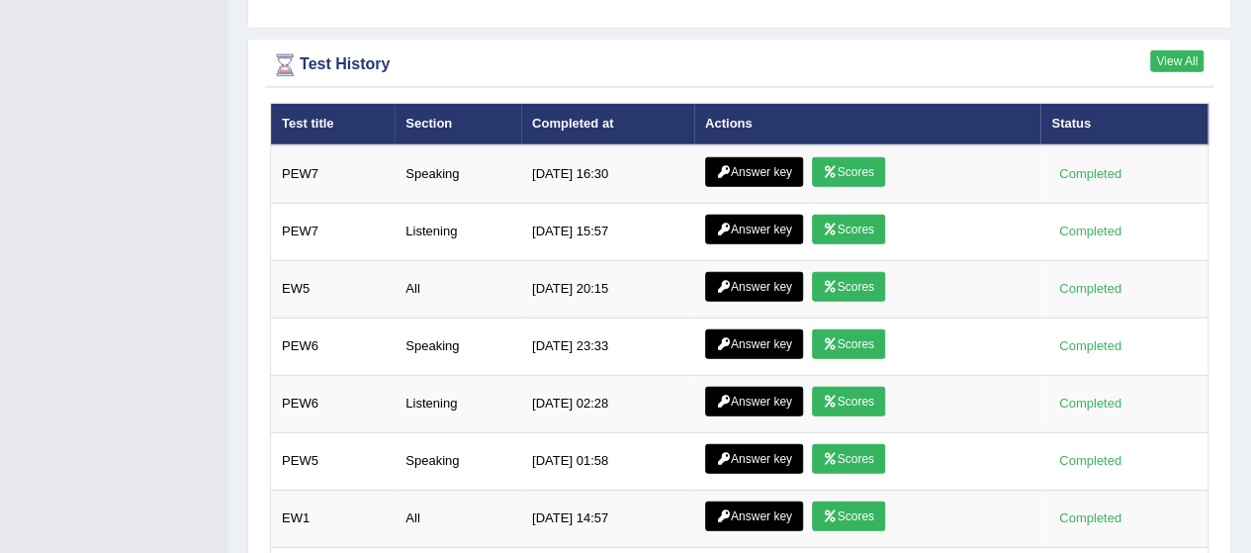
click at [1175, 50] on link "View All" at bounding box center [1177, 61] width 53 height 22
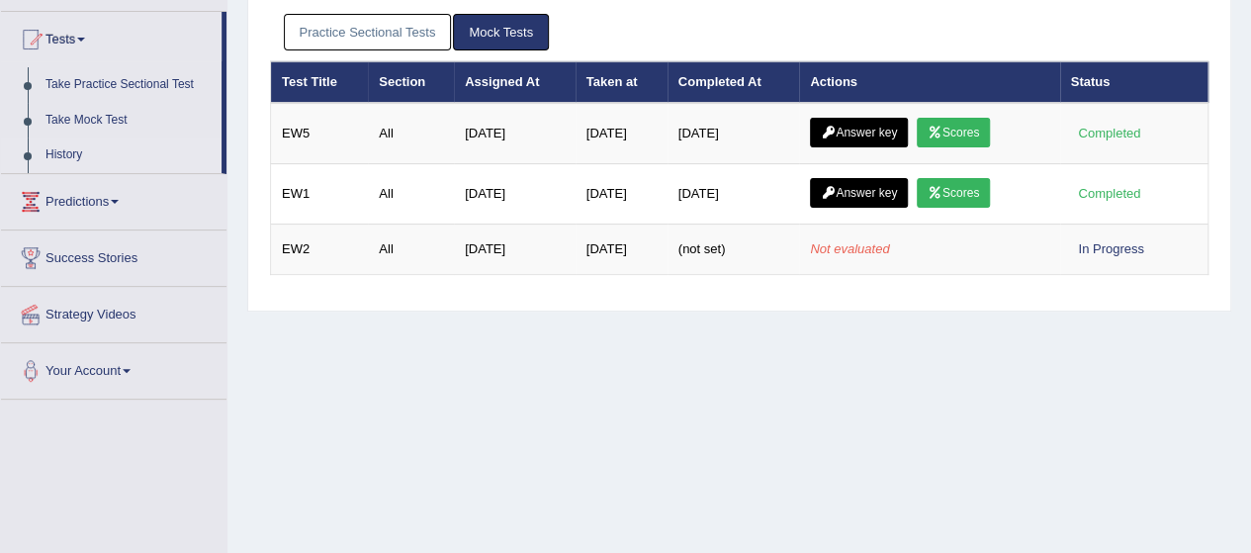
scroll to position [5, 0]
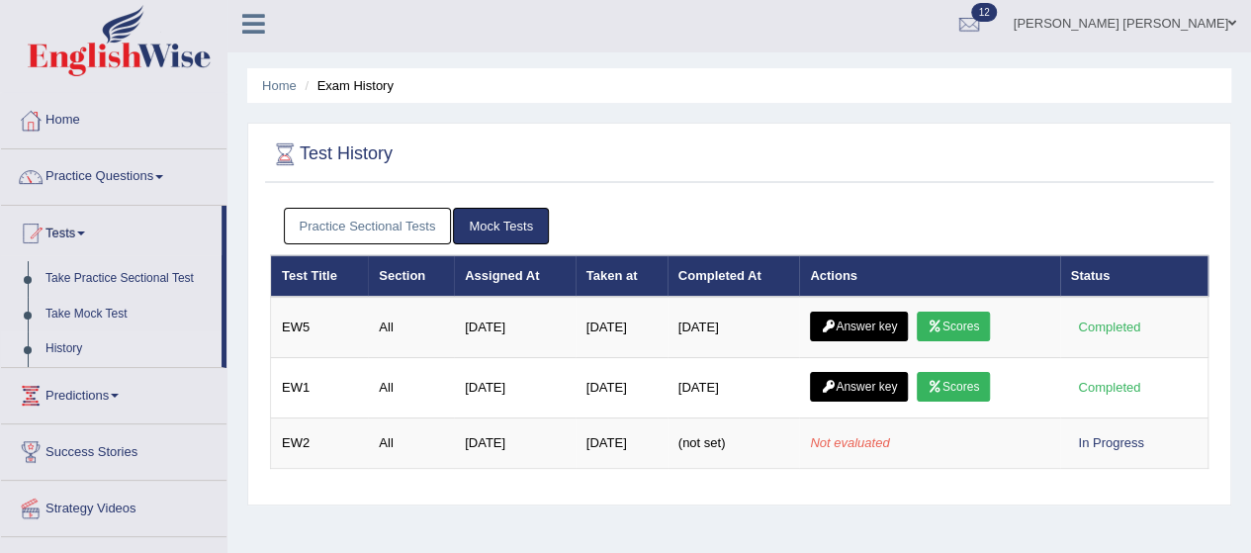
click at [395, 220] on link "Practice Sectional Tests" at bounding box center [368, 226] width 168 height 37
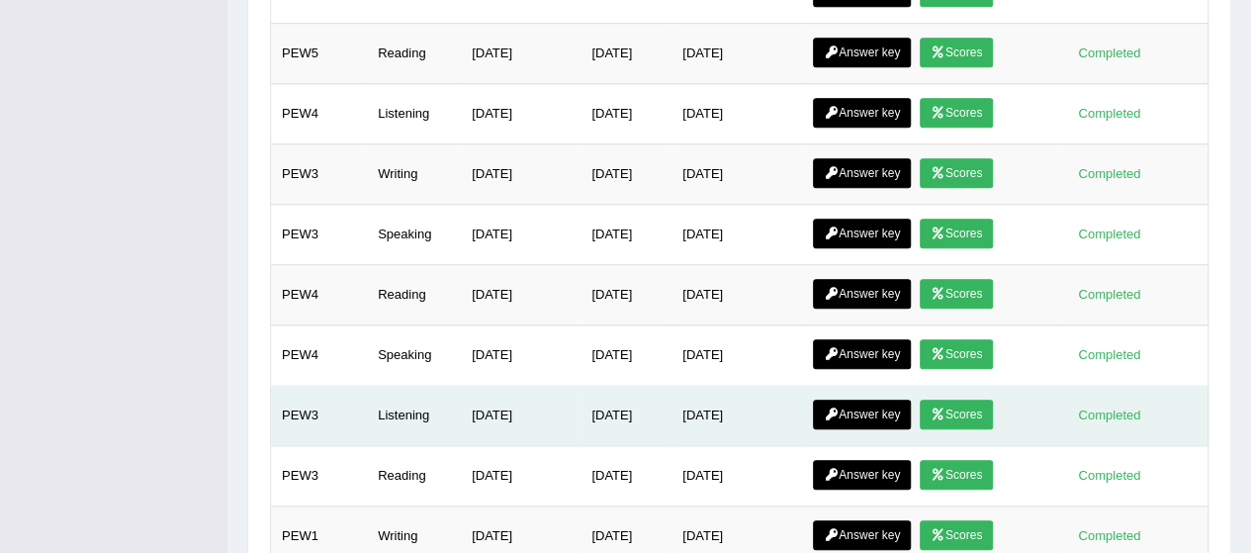
scroll to position [761, 0]
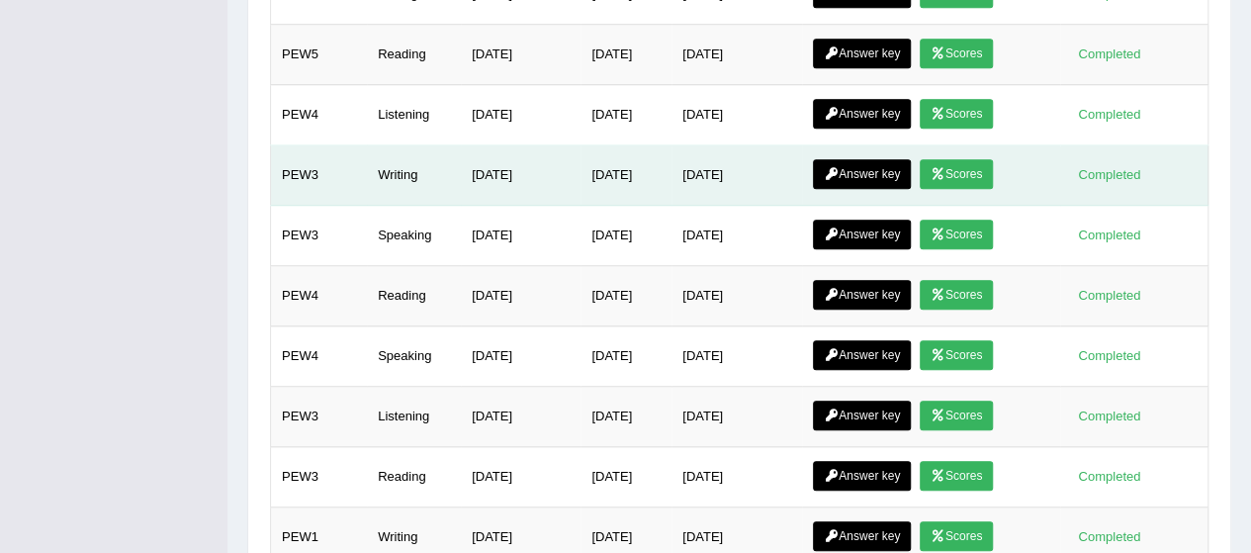
click at [877, 159] on link "Answer key" at bounding box center [862, 174] width 98 height 30
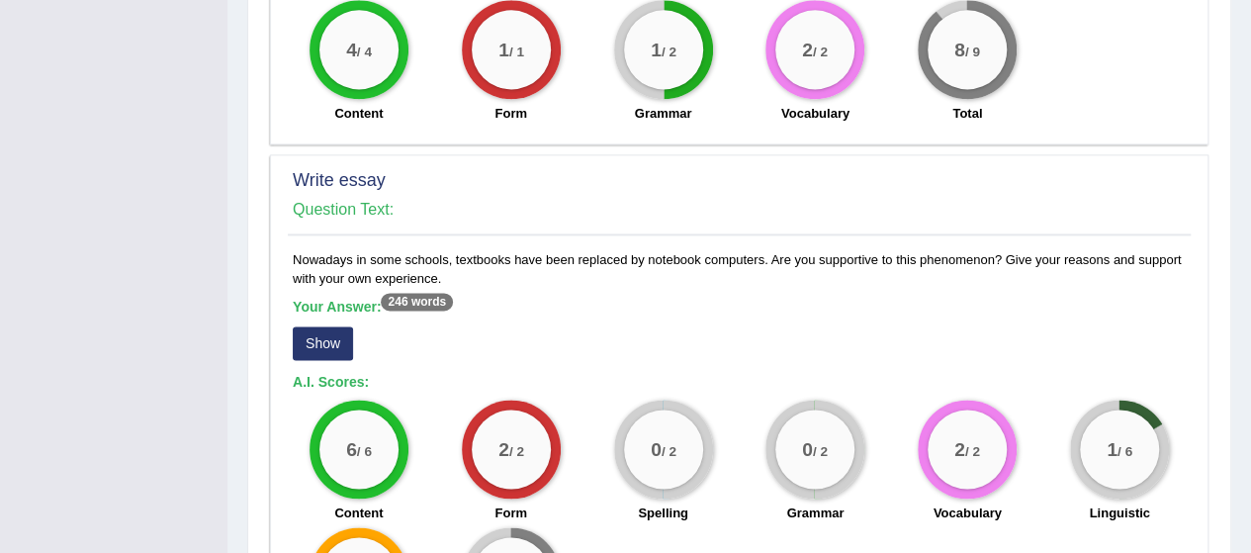
scroll to position [1580, 0]
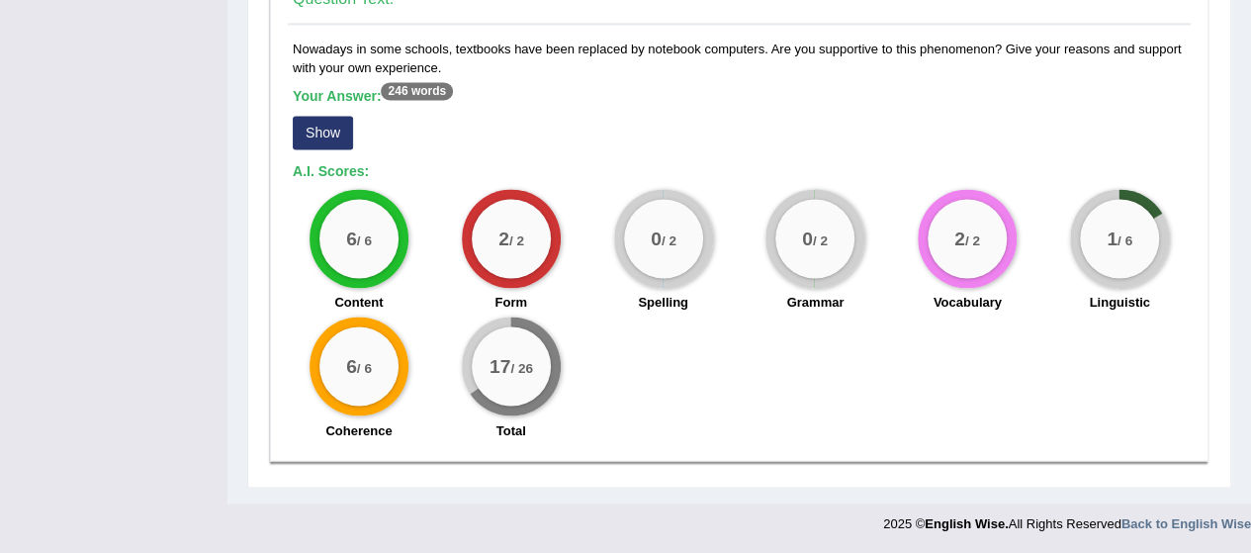
click at [334, 136] on button "Show" at bounding box center [323, 133] width 60 height 34
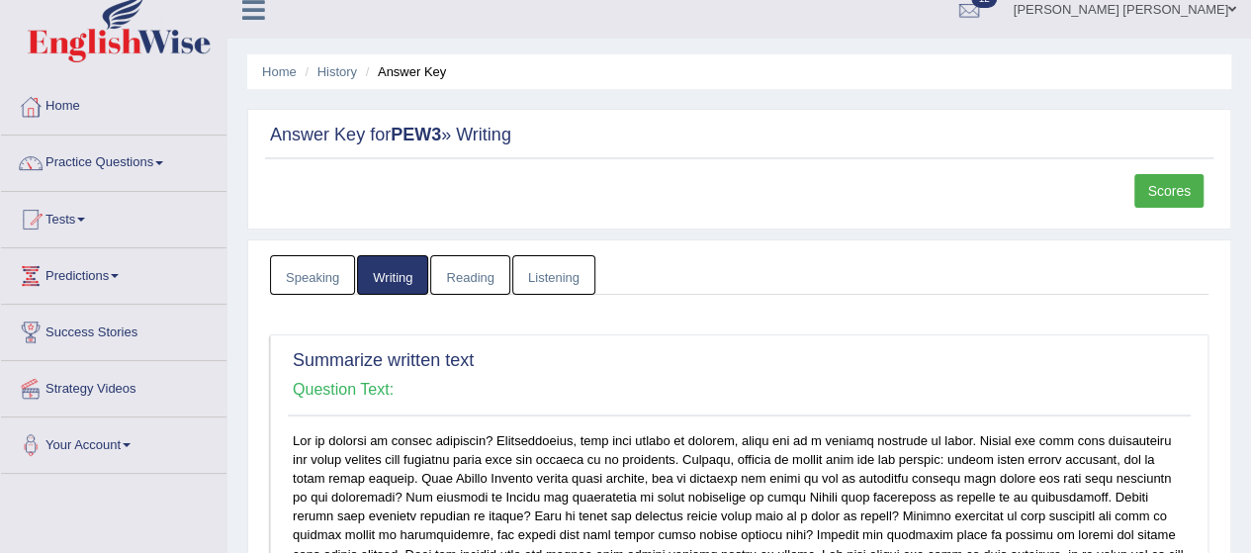
scroll to position [0, 0]
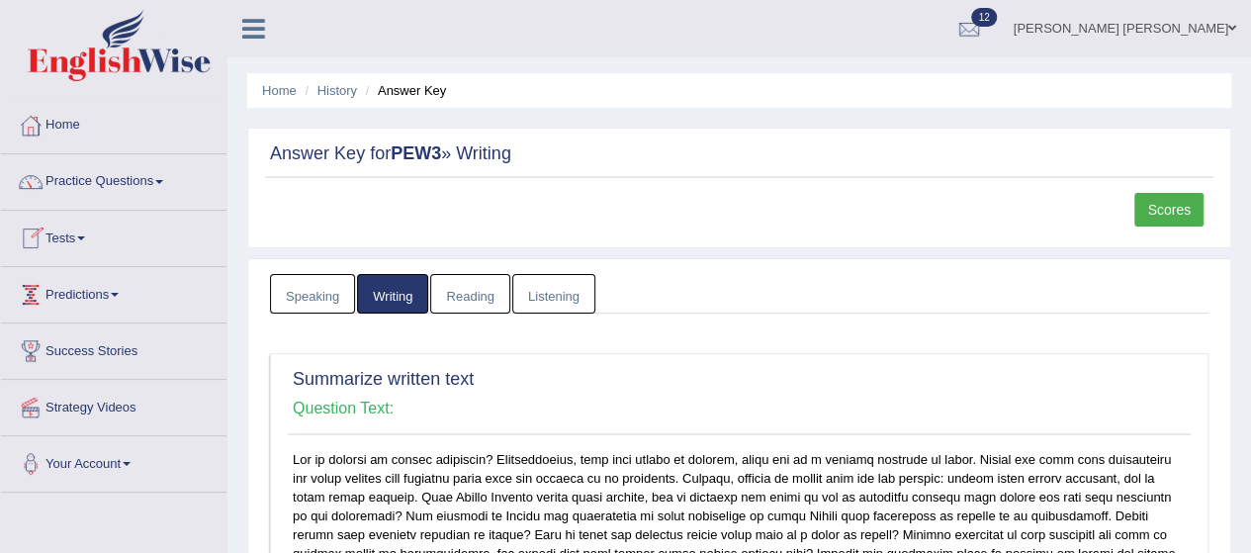
click at [103, 285] on link "Predictions" at bounding box center [114, 291] width 226 height 49
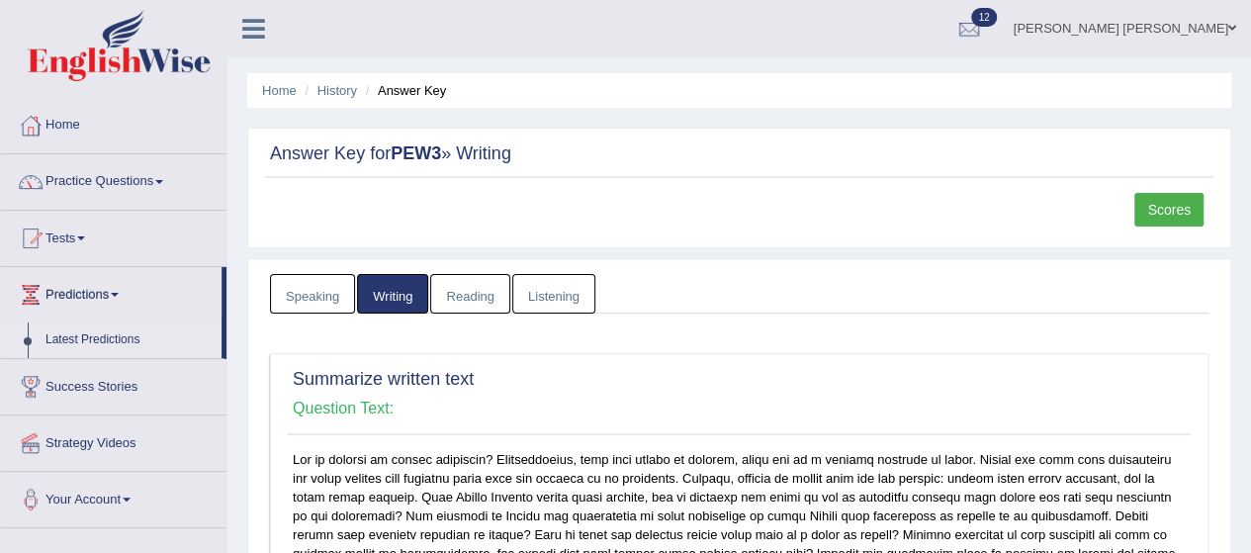
click at [101, 342] on link "Latest Predictions" at bounding box center [129, 340] width 185 height 36
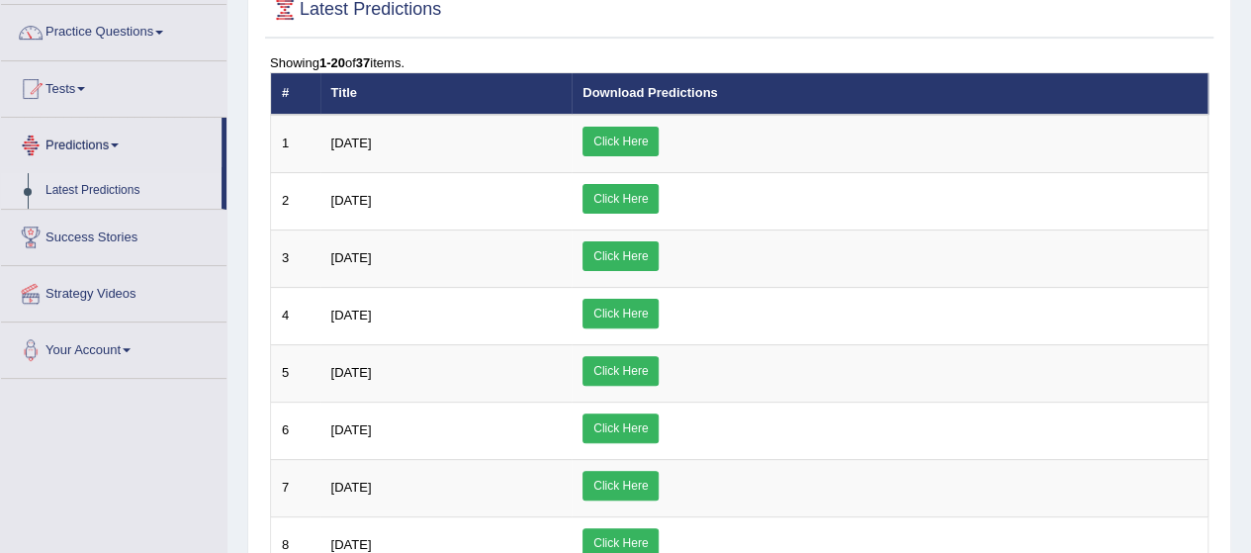
scroll to position [150, 0]
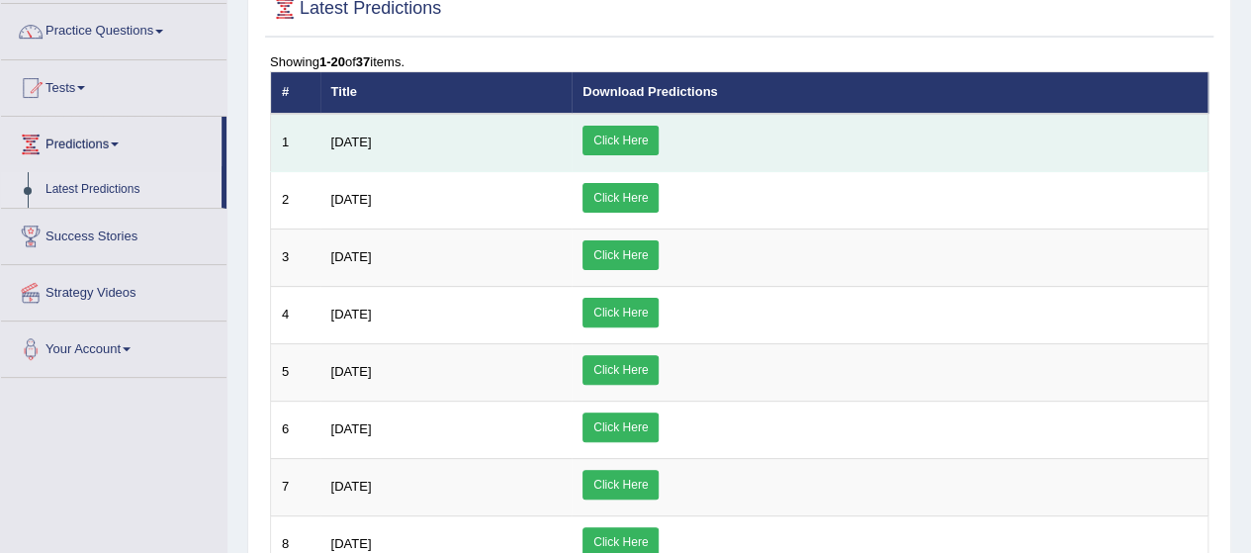
click at [659, 137] on link "Click Here" at bounding box center [621, 141] width 76 height 30
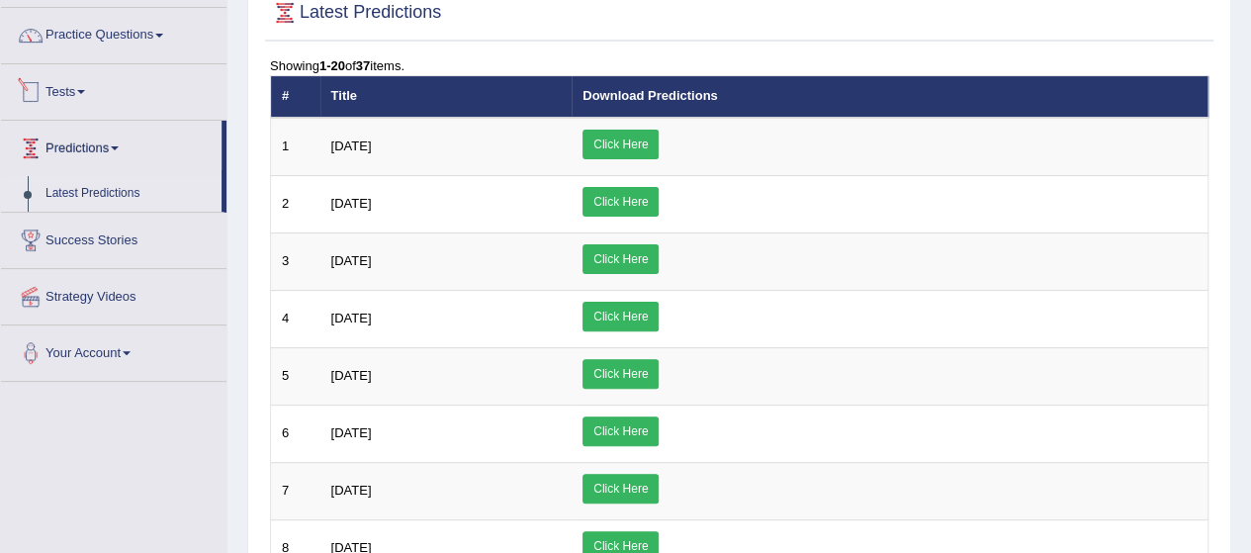
scroll to position [147, 0]
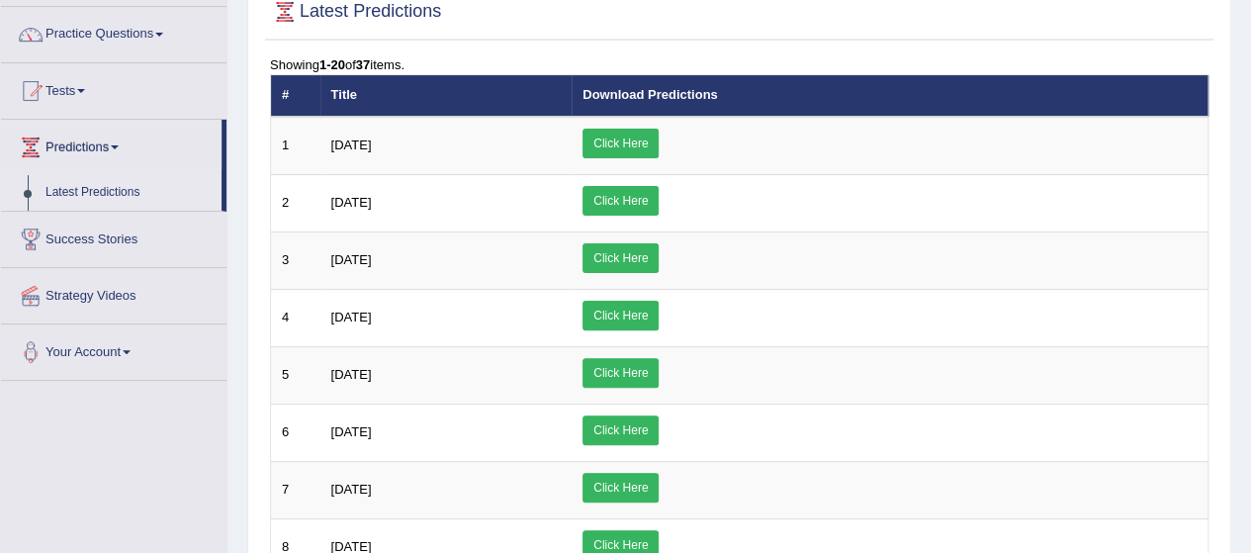
click at [93, 232] on link "Success Stories" at bounding box center [114, 236] width 226 height 49
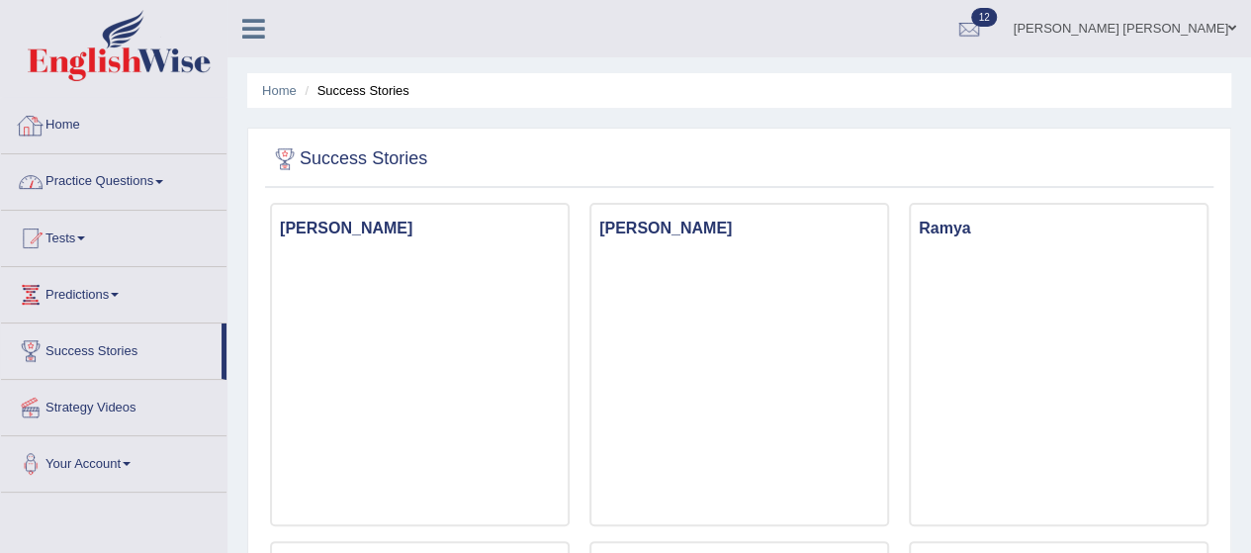
click at [58, 115] on link "Home" at bounding box center [114, 122] width 226 height 49
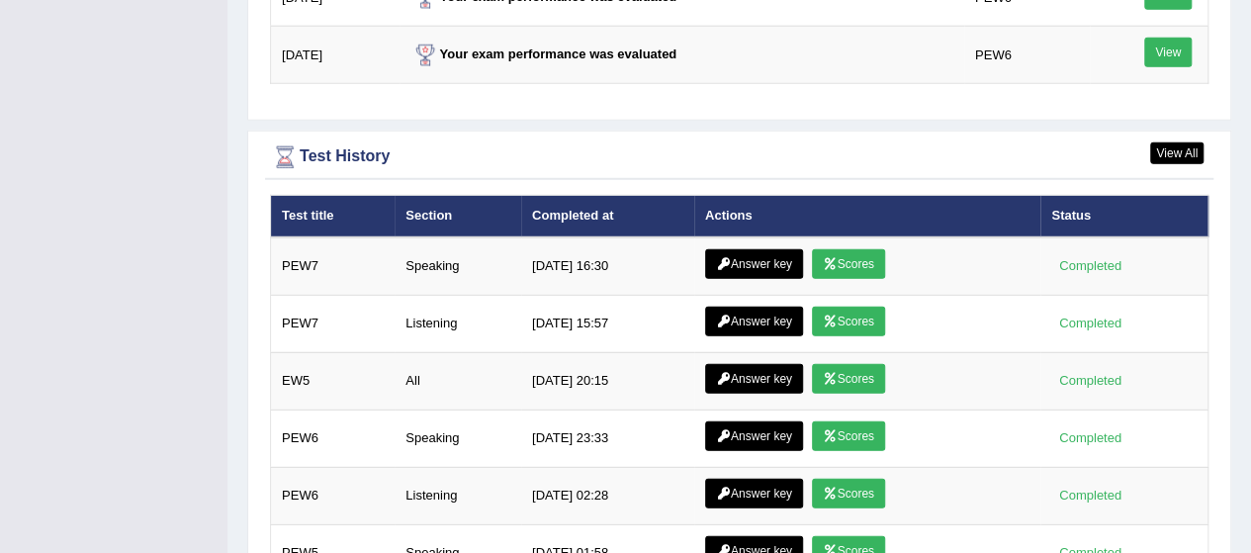
scroll to position [2638, 0]
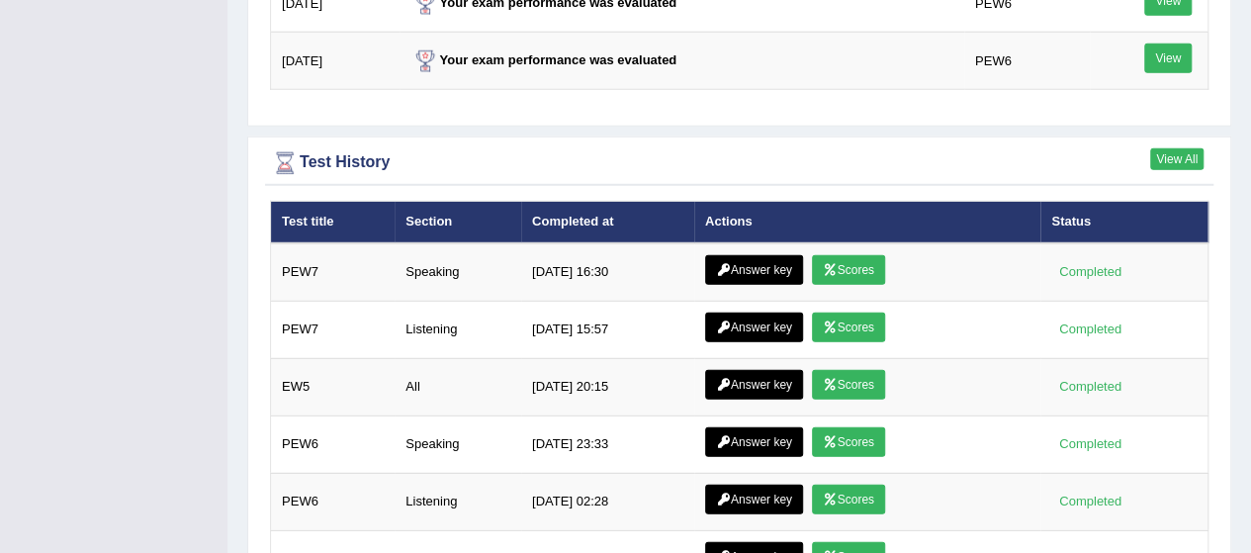
click at [1158, 148] on link "View All" at bounding box center [1177, 159] width 53 height 22
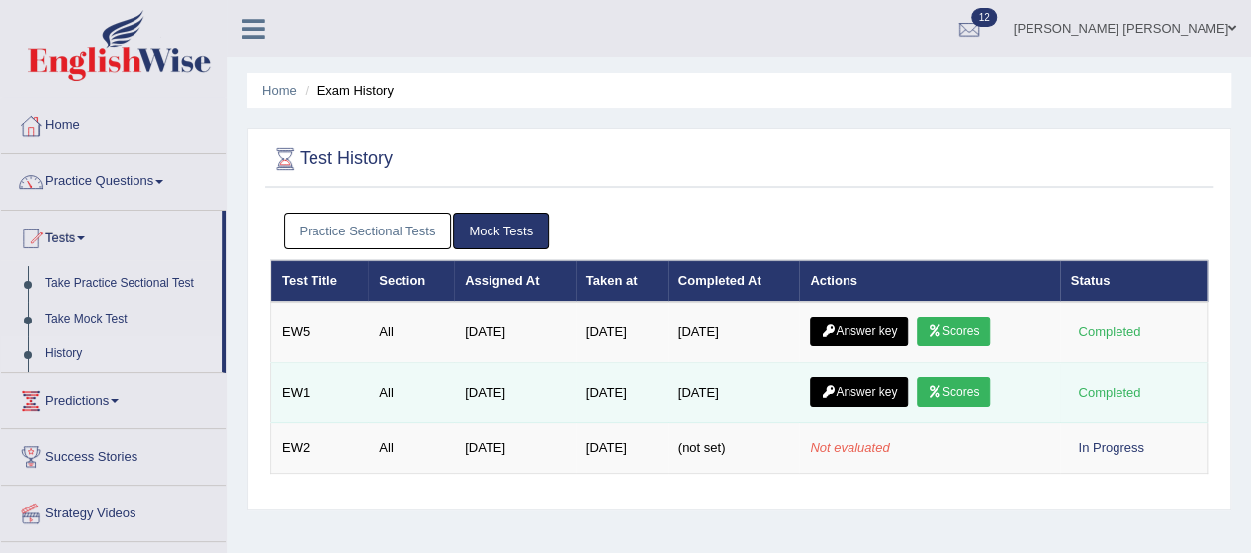
click at [958, 387] on link "Scores" at bounding box center [953, 392] width 73 height 30
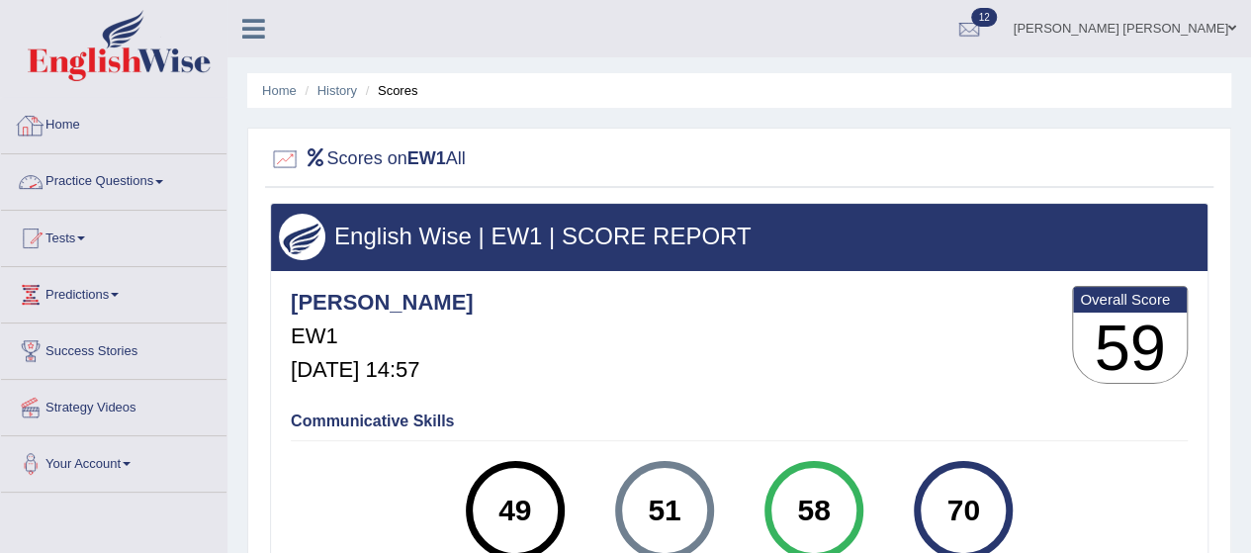
click at [66, 136] on link "Home" at bounding box center [114, 122] width 226 height 49
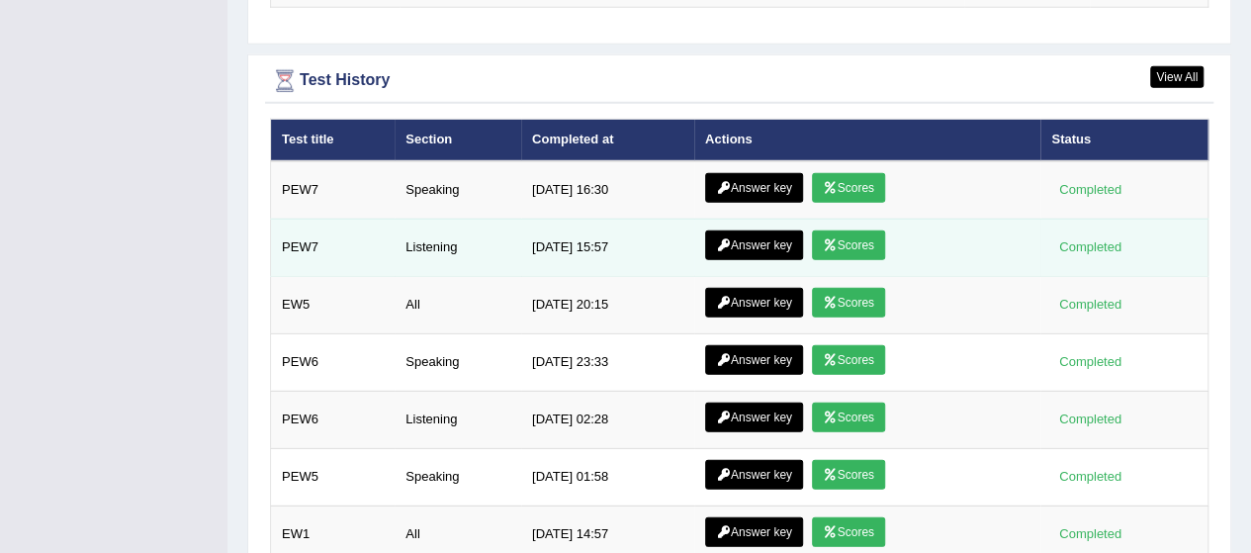
scroll to position [2741, 0]
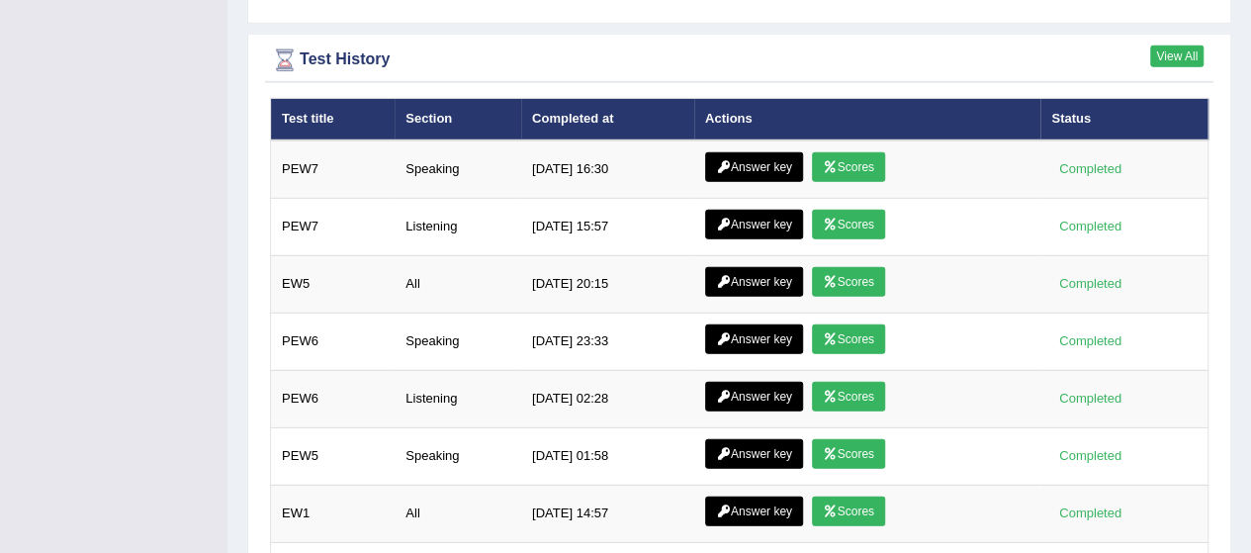
click at [1174, 46] on link "View All" at bounding box center [1177, 57] width 53 height 22
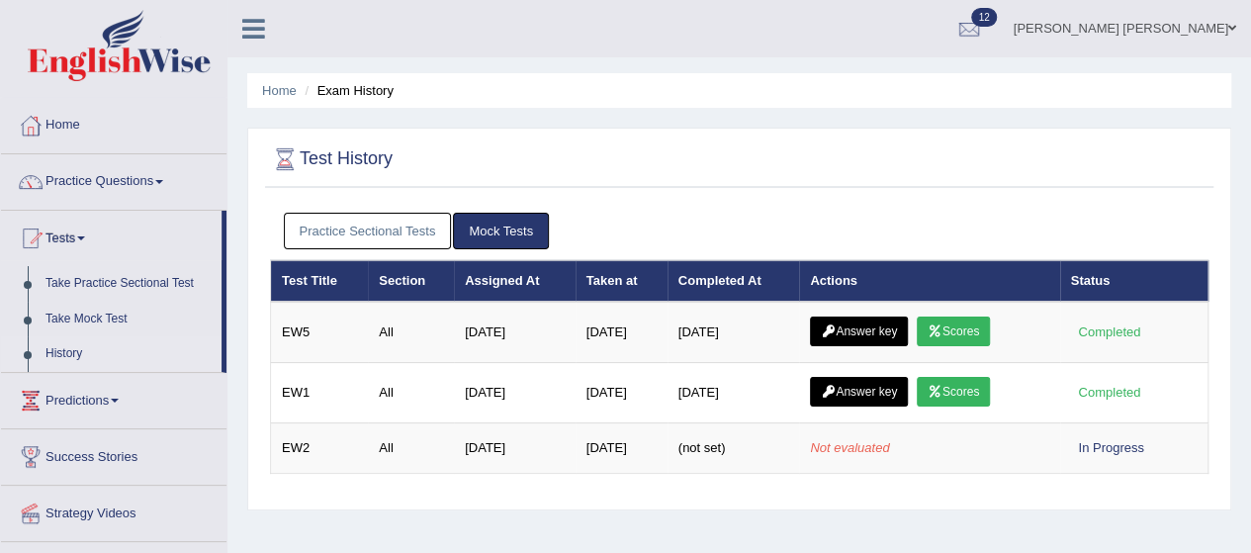
scroll to position [191, 0]
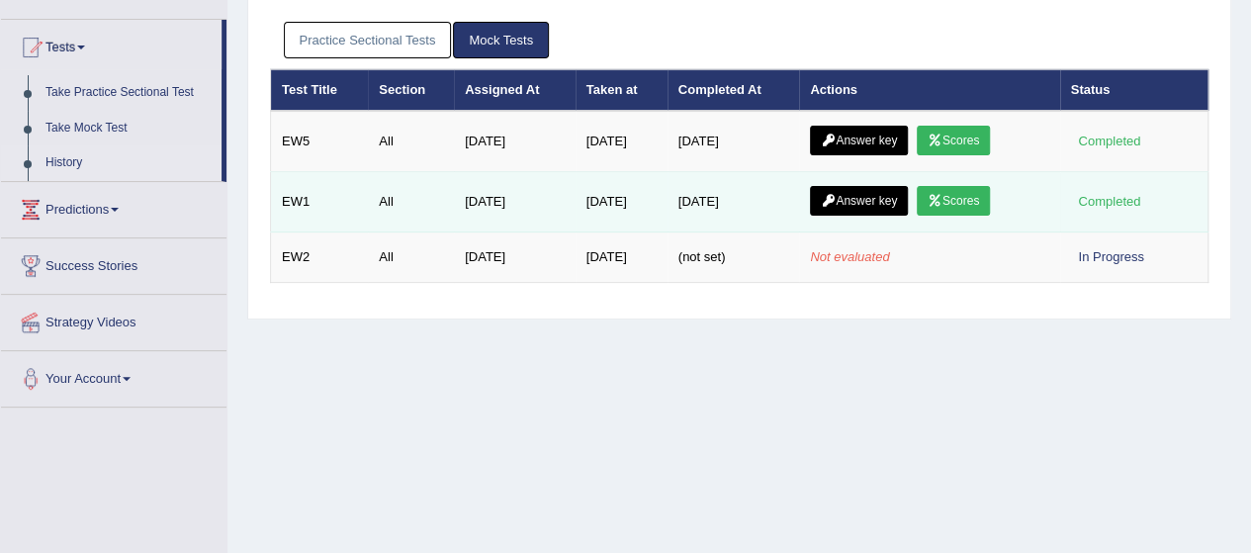
click at [966, 187] on link "Scores" at bounding box center [953, 201] width 73 height 30
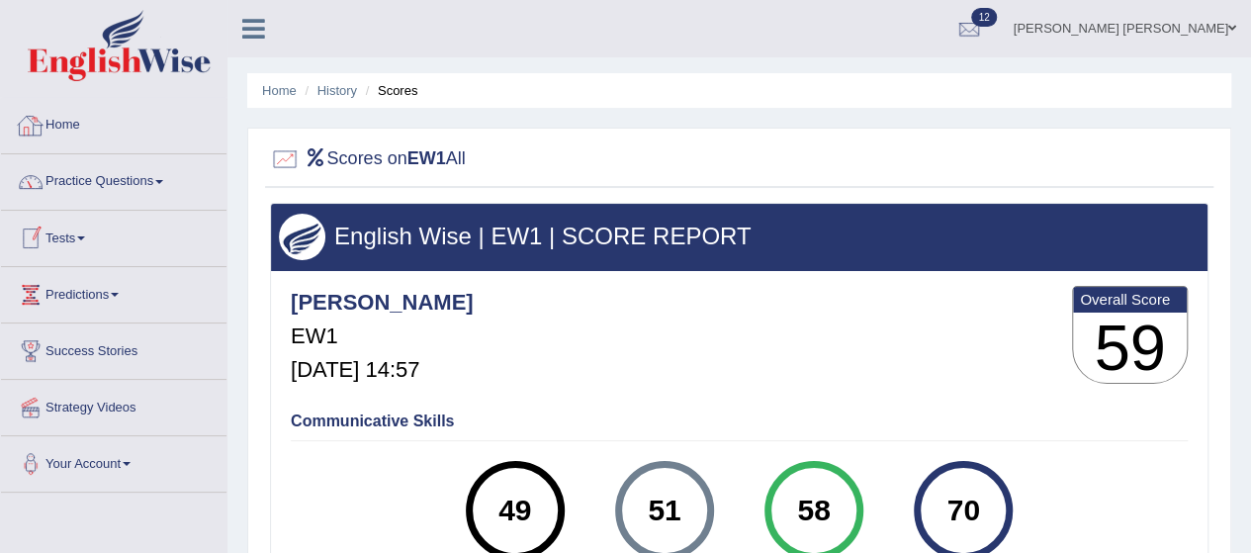
click at [75, 124] on link "Home" at bounding box center [114, 122] width 226 height 49
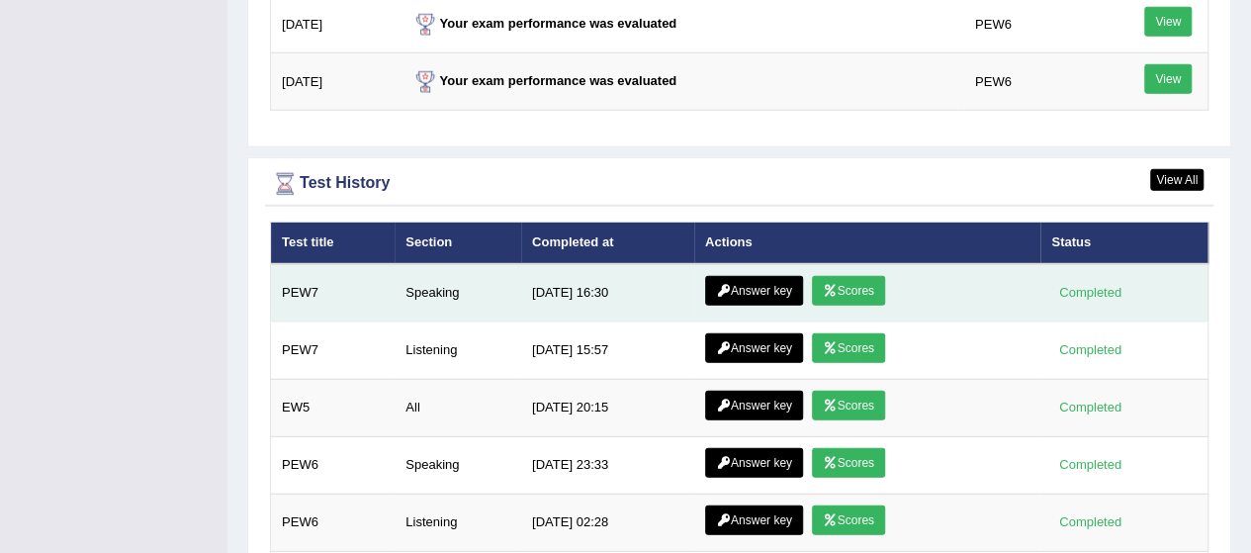
scroll to position [2616, 0]
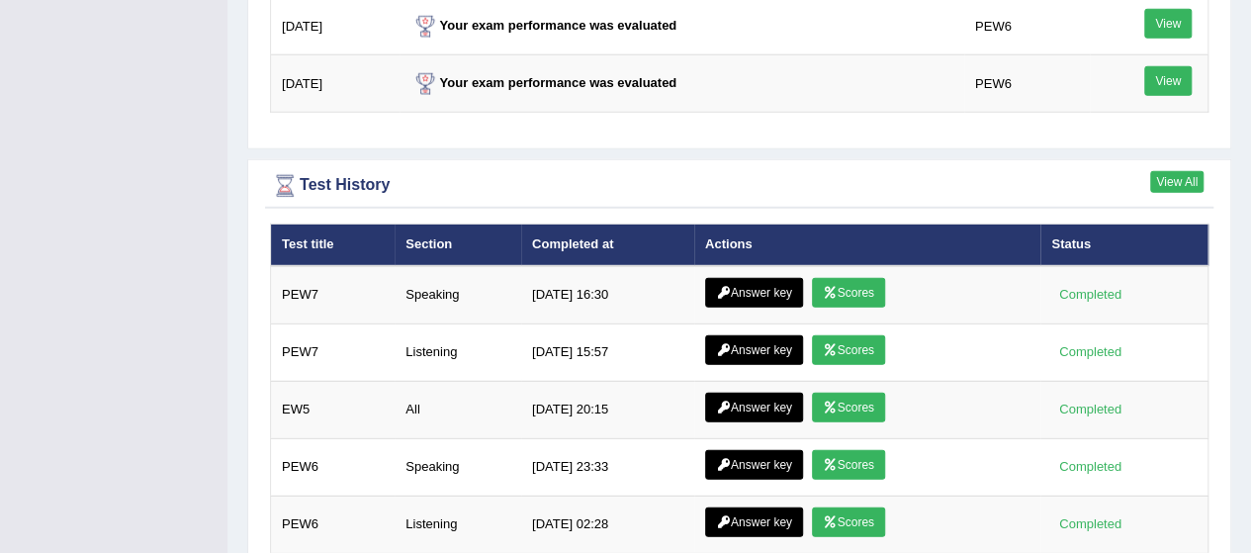
click at [1172, 171] on link "View All" at bounding box center [1177, 182] width 53 height 22
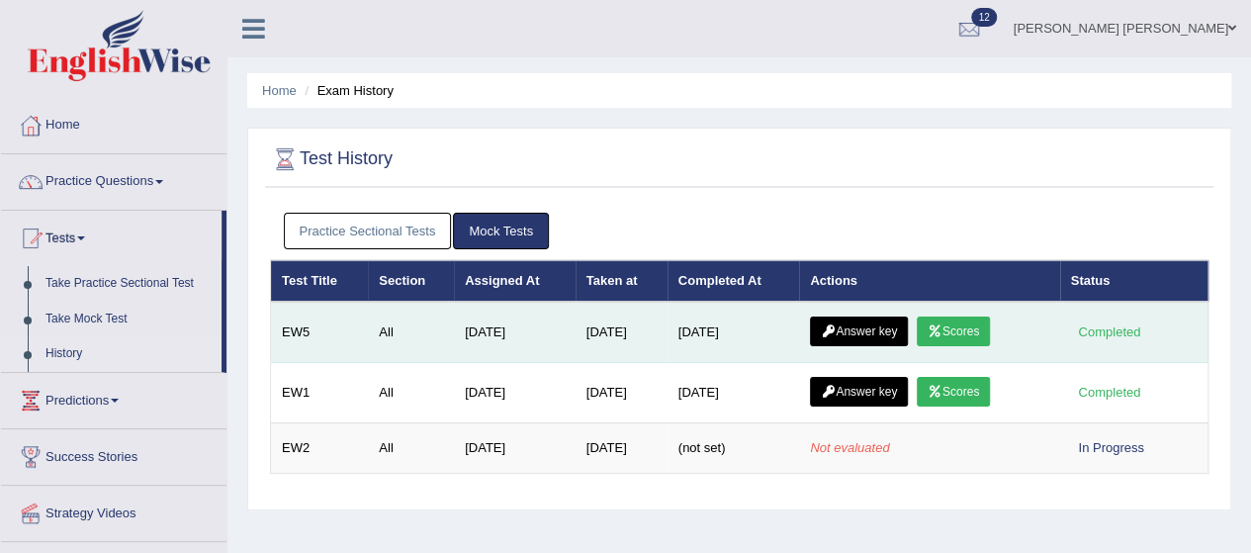
click at [975, 324] on link "Scores" at bounding box center [953, 332] width 73 height 30
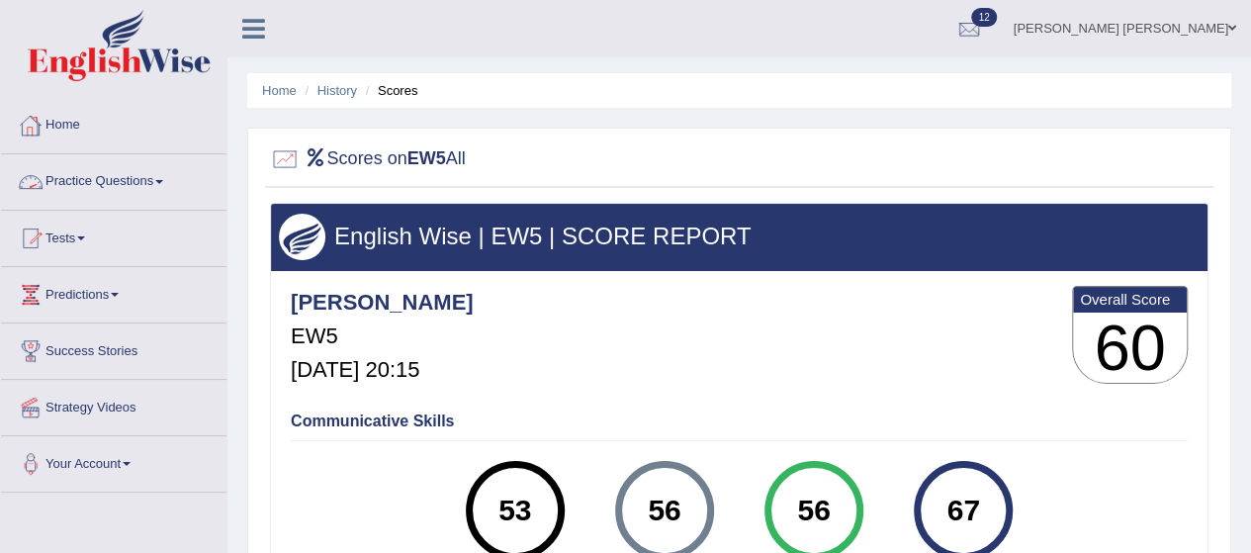
click at [69, 112] on link "Home" at bounding box center [114, 122] width 226 height 49
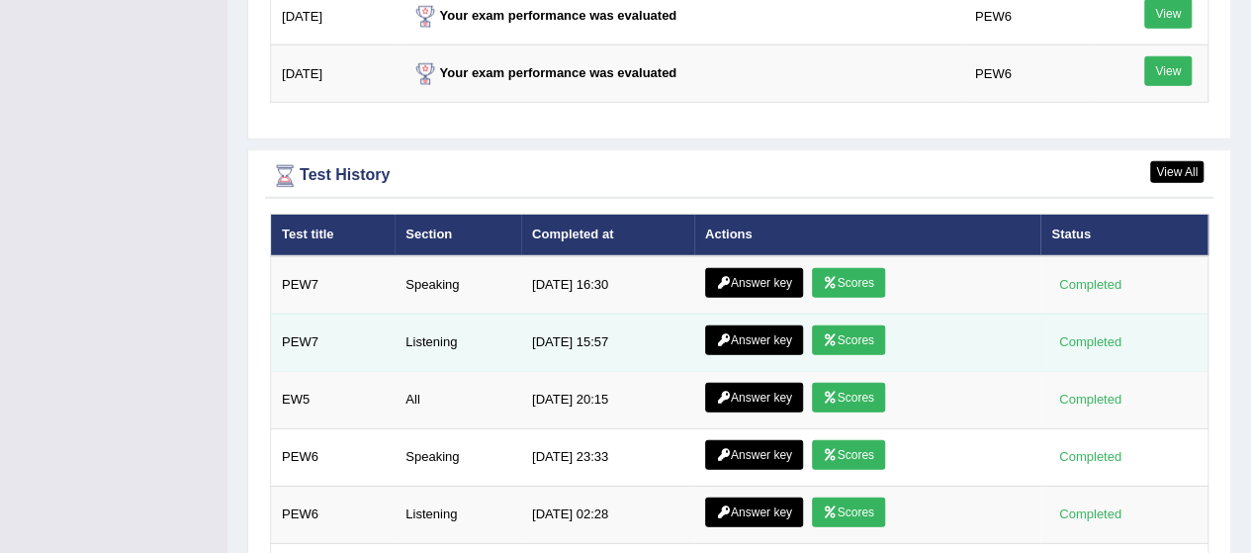
scroll to position [2625, 0]
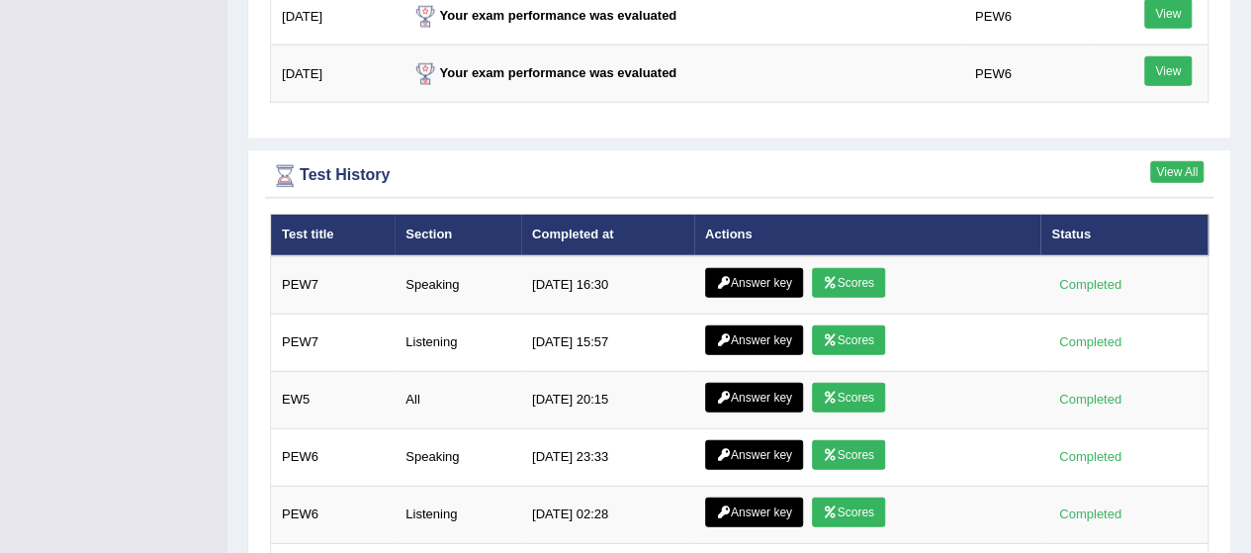
click at [1185, 161] on link "View All" at bounding box center [1177, 172] width 53 height 22
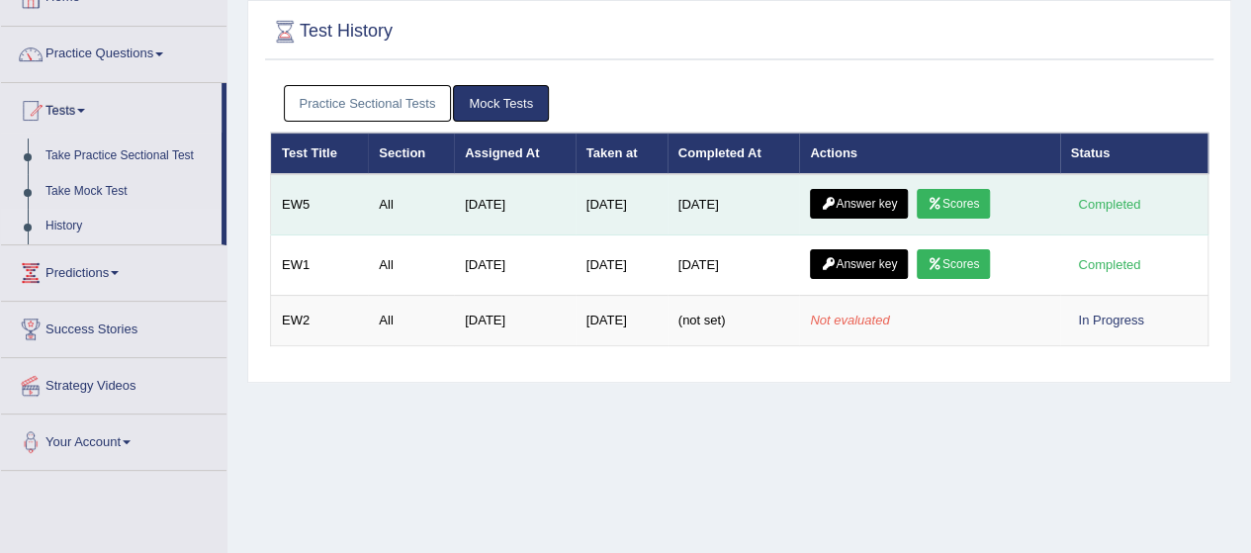
scroll to position [132, 0]
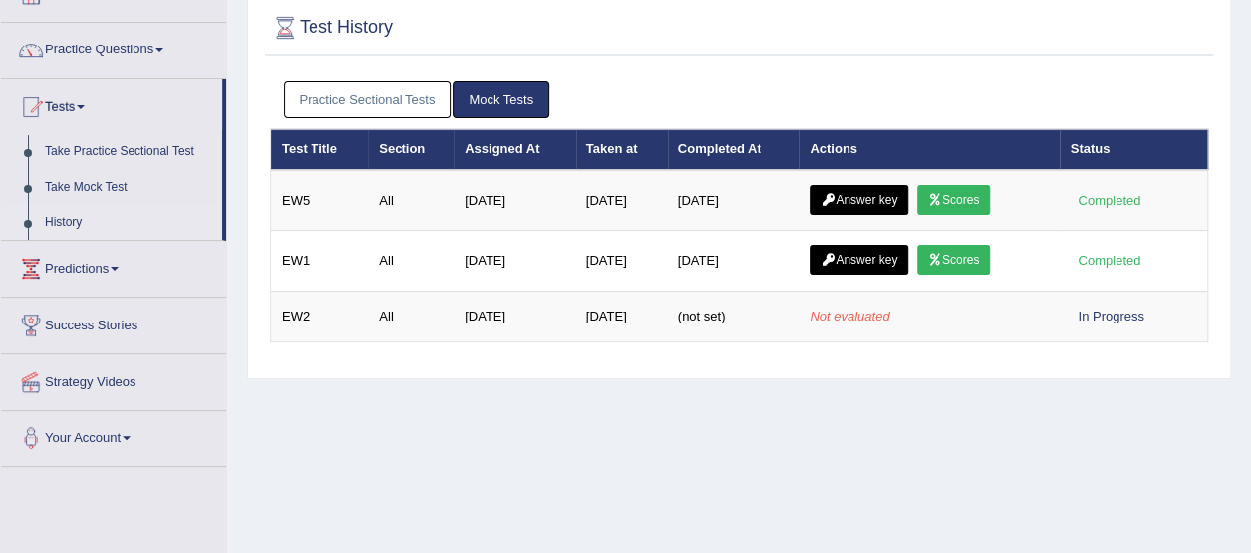
click at [363, 100] on link "Practice Sectional Tests" at bounding box center [368, 99] width 168 height 37
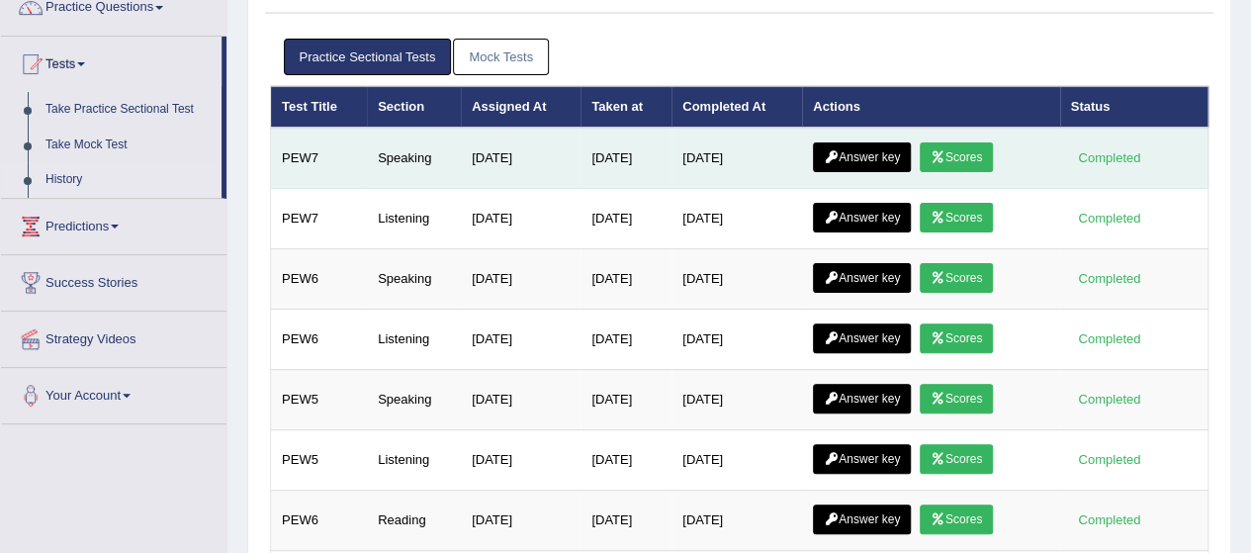
scroll to position [0, 0]
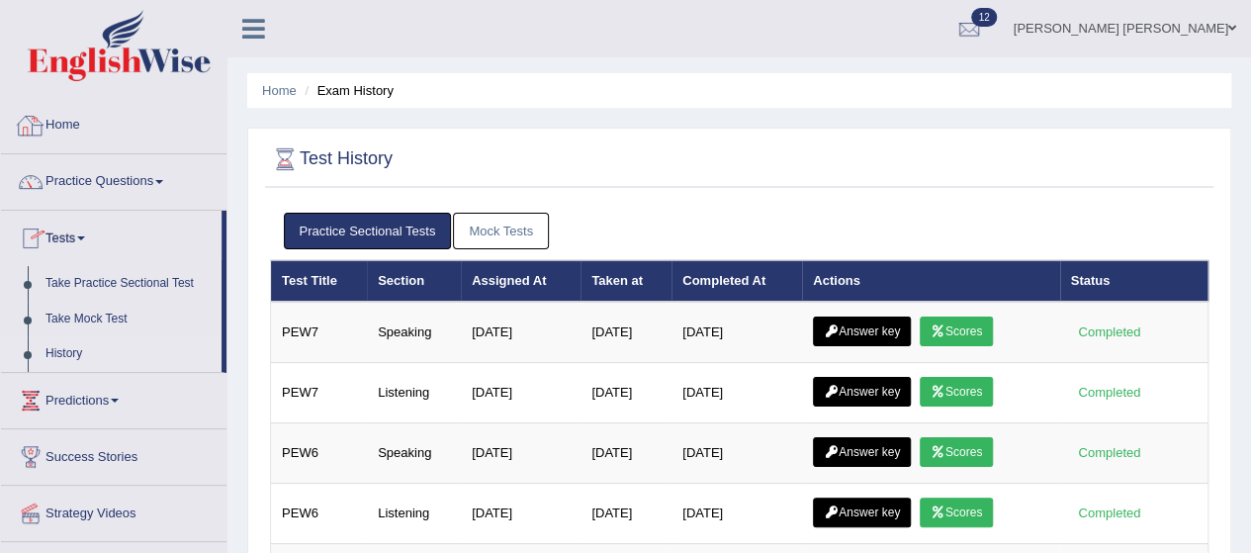
click at [67, 125] on link "Home" at bounding box center [114, 122] width 226 height 49
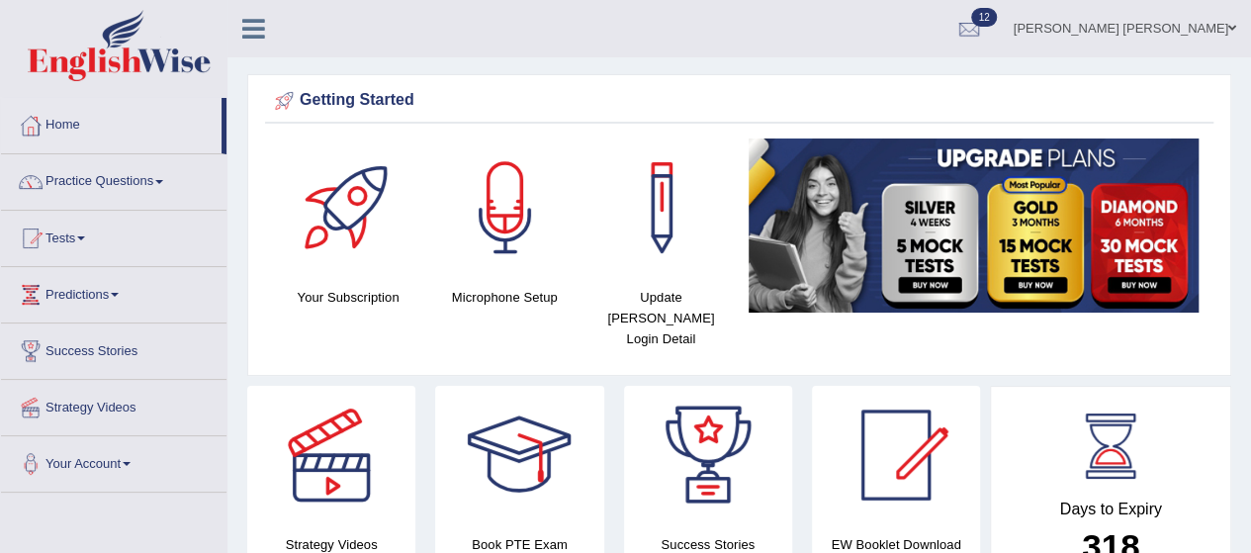
click at [133, 179] on link "Practice Questions" at bounding box center [114, 178] width 226 height 49
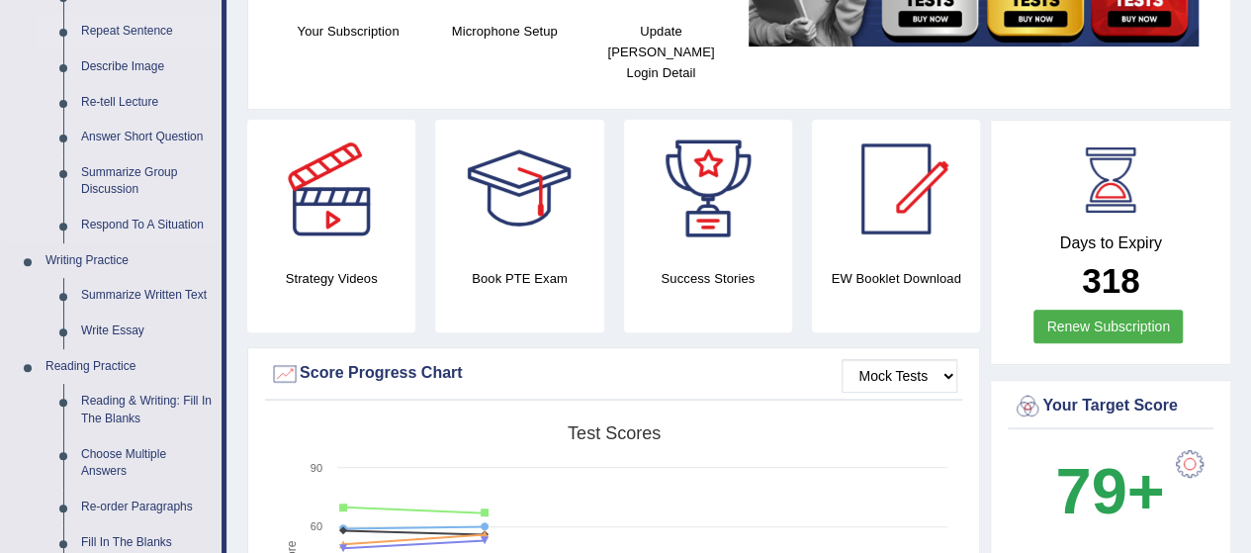
scroll to position [309, 0]
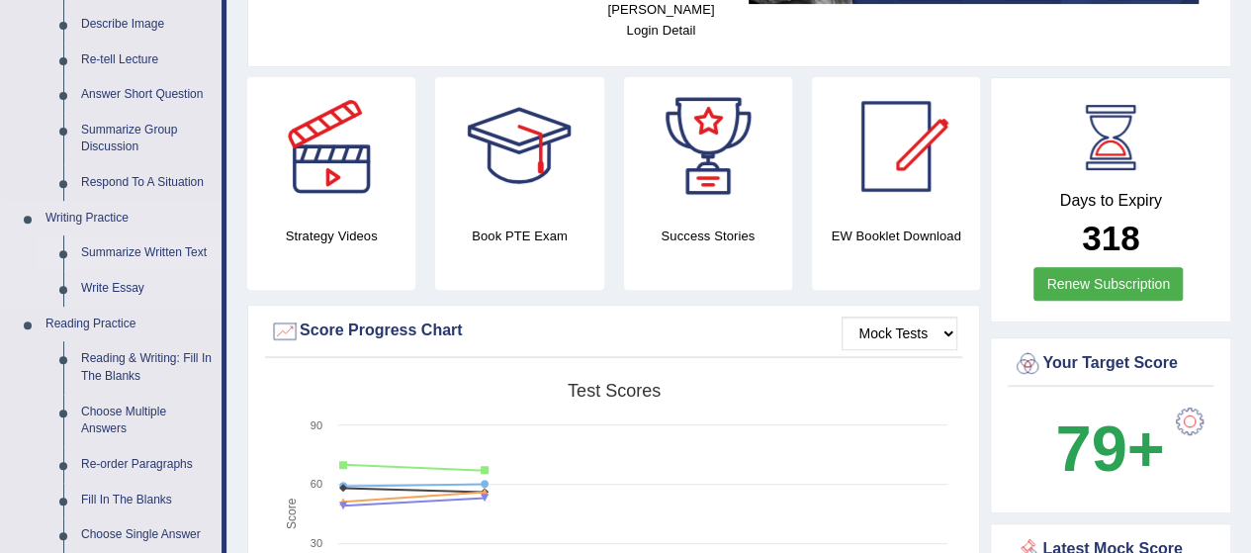
click at [151, 250] on link "Summarize Written Text" at bounding box center [146, 253] width 149 height 36
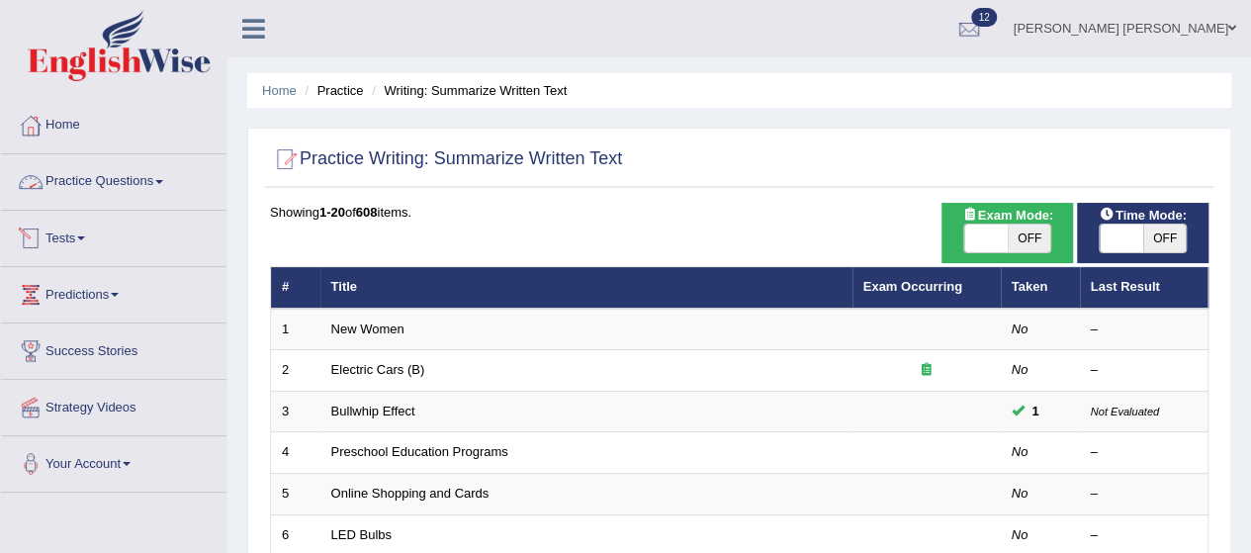
click at [69, 232] on link "Tests" at bounding box center [114, 235] width 226 height 49
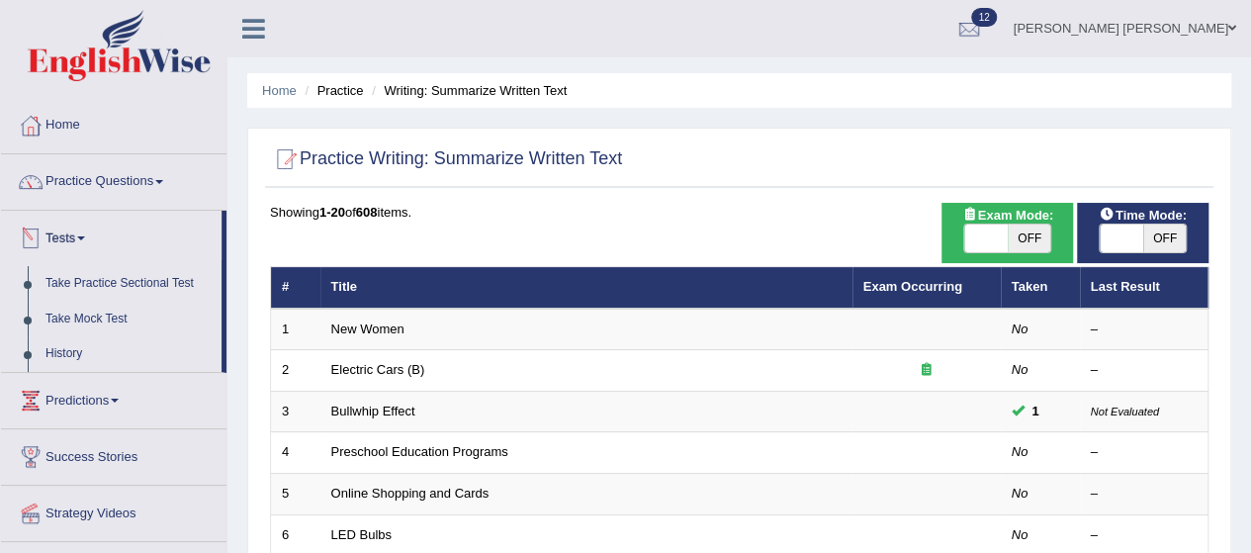
click at [89, 230] on link "Tests" at bounding box center [111, 235] width 221 height 49
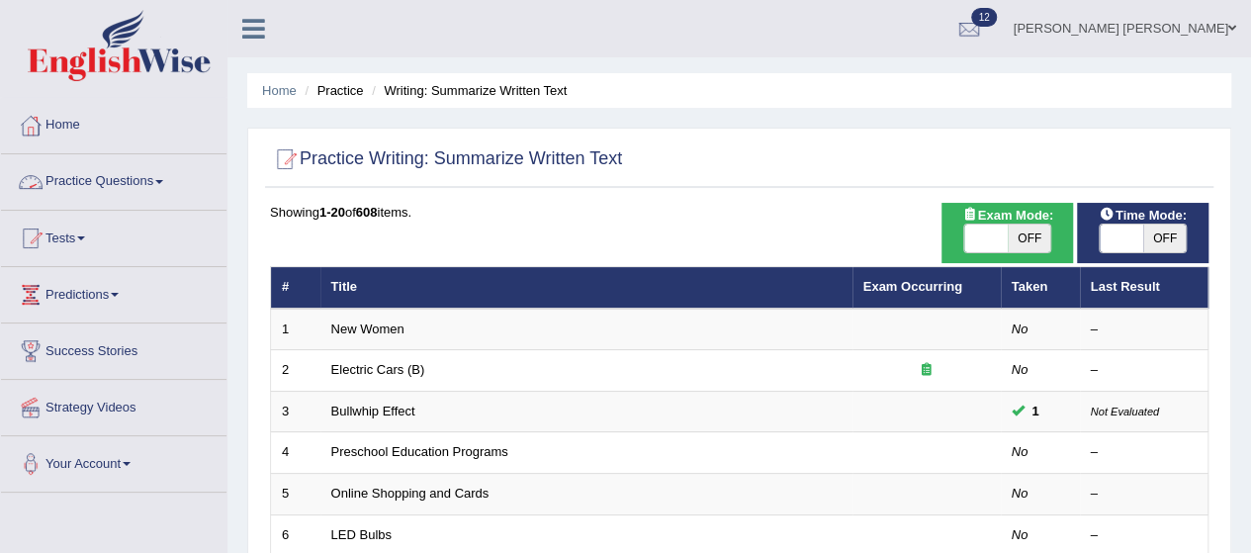
click at [131, 180] on link "Practice Questions" at bounding box center [114, 178] width 226 height 49
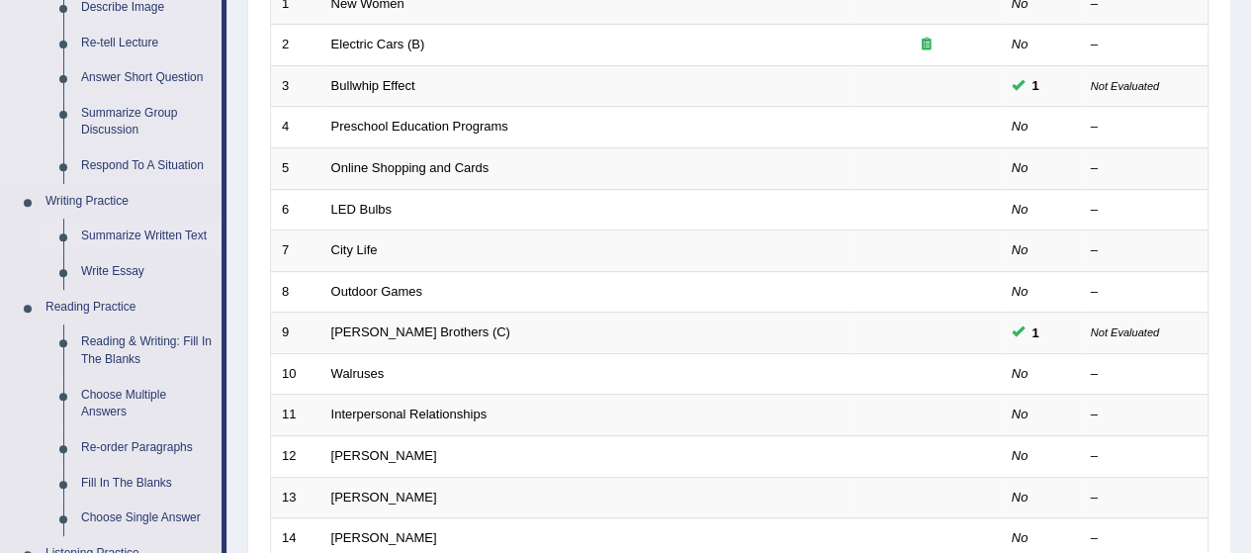
scroll to position [326, 0]
click at [122, 265] on link "Write Essay" at bounding box center [146, 271] width 149 height 36
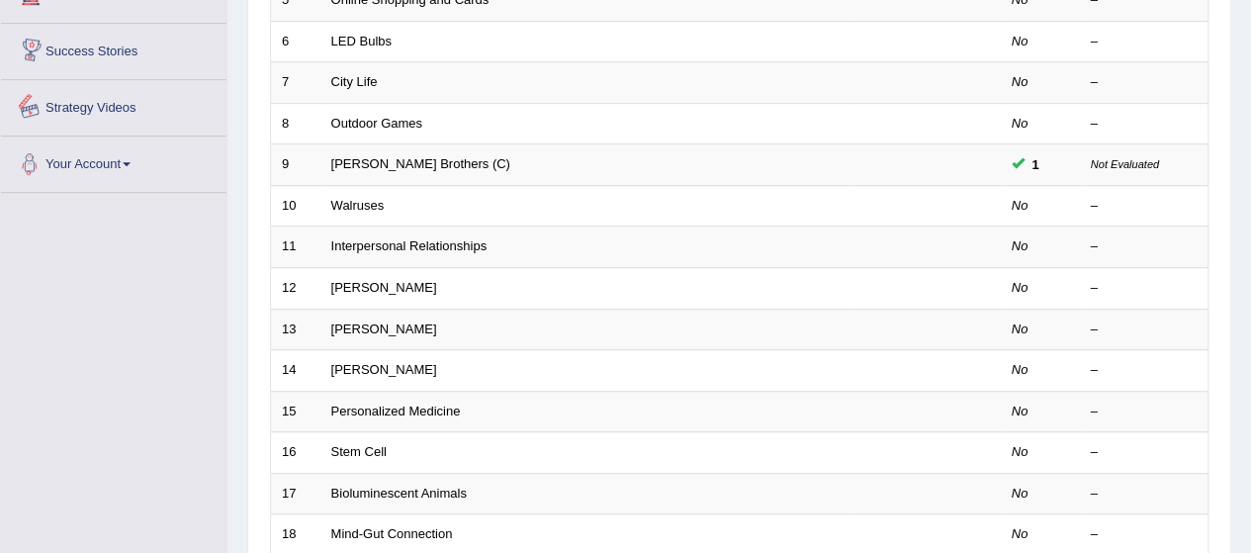
scroll to position [535, 0]
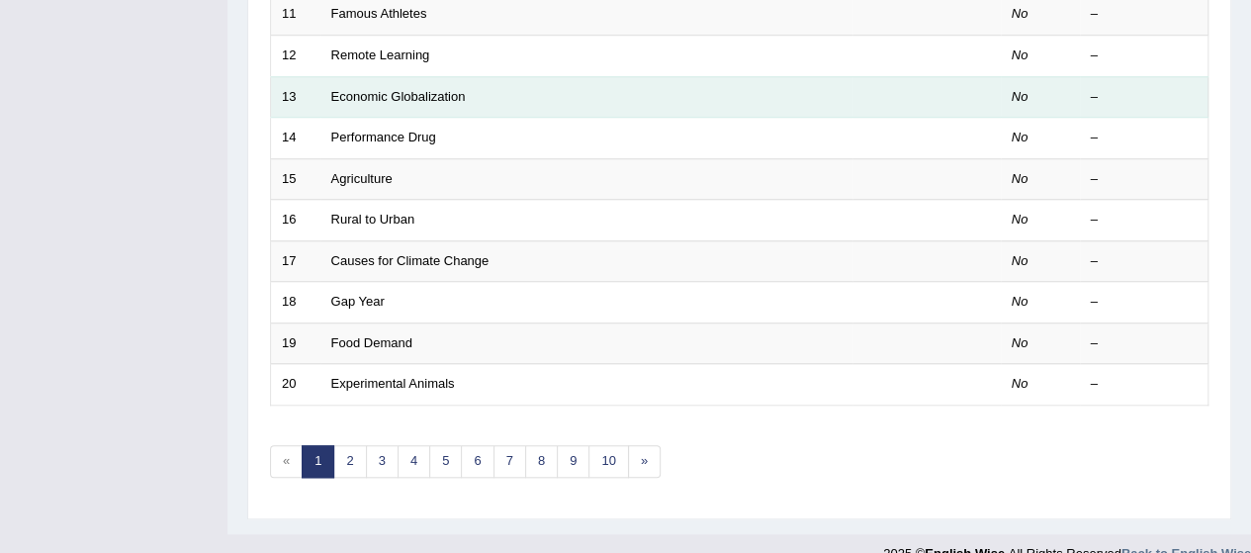
scroll to position [747, 0]
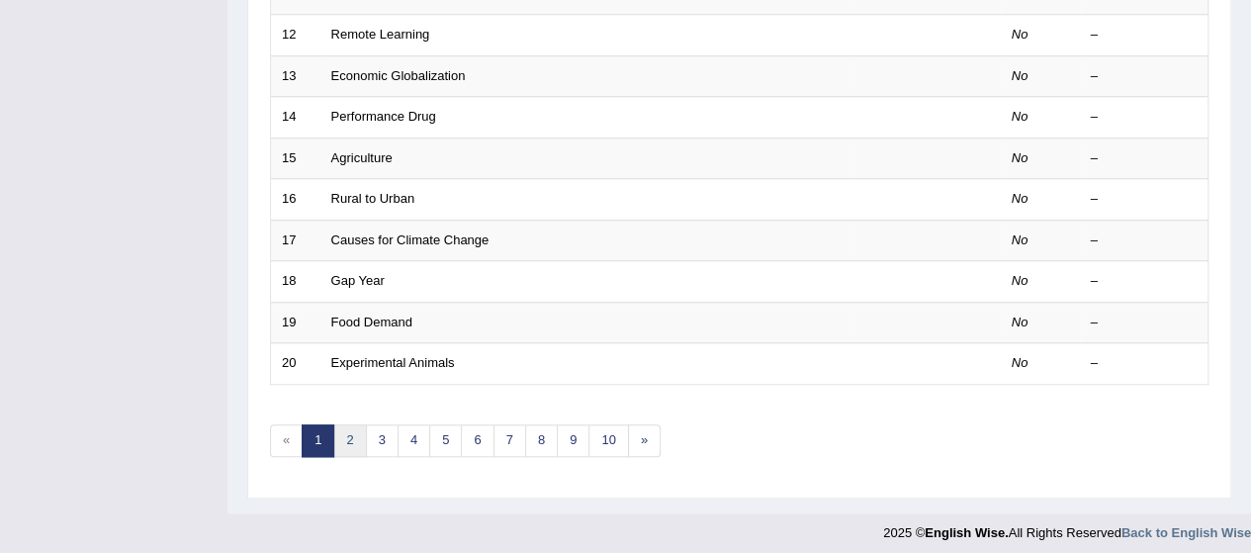
click at [344, 428] on link "2" at bounding box center [349, 440] width 33 height 33
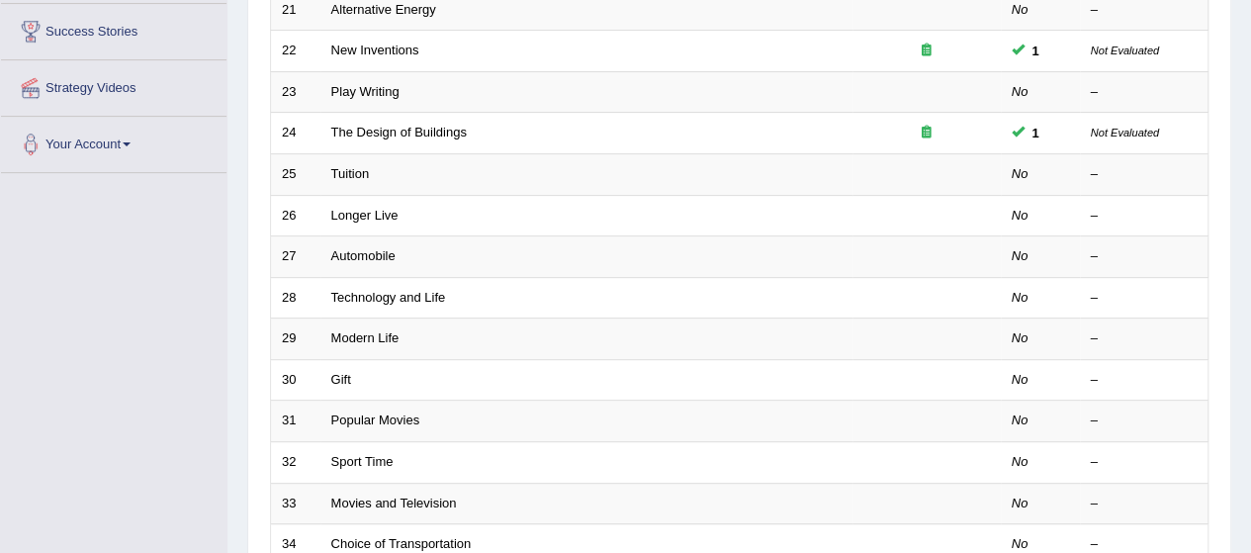
scroll to position [321, 0]
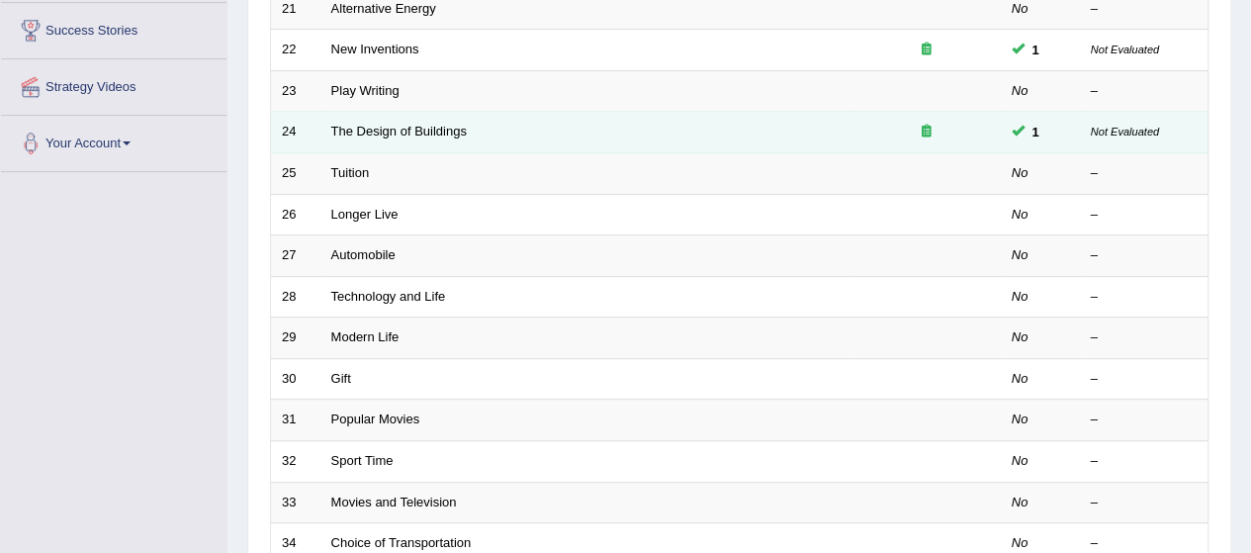
click at [408, 120] on td "The Design of Buildings" at bounding box center [587, 133] width 532 height 42
click at [364, 130] on link "The Design of Buildings" at bounding box center [399, 131] width 136 height 15
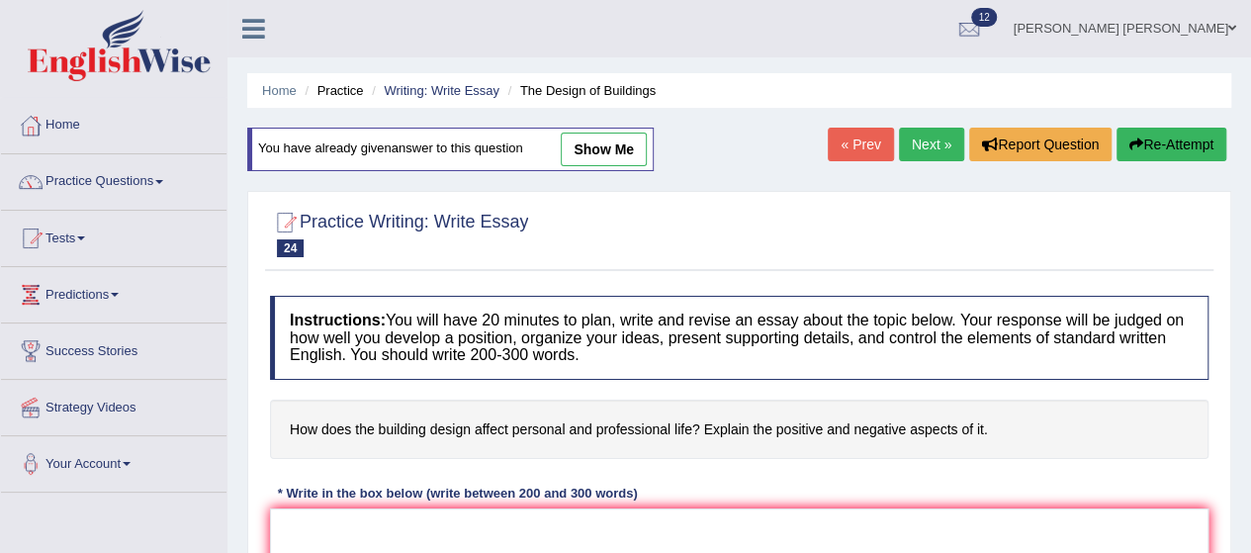
click at [603, 139] on link "show me" at bounding box center [604, 150] width 86 height 34
type textarea "The increasing influence of building design on our lives has ignited numerous d…"
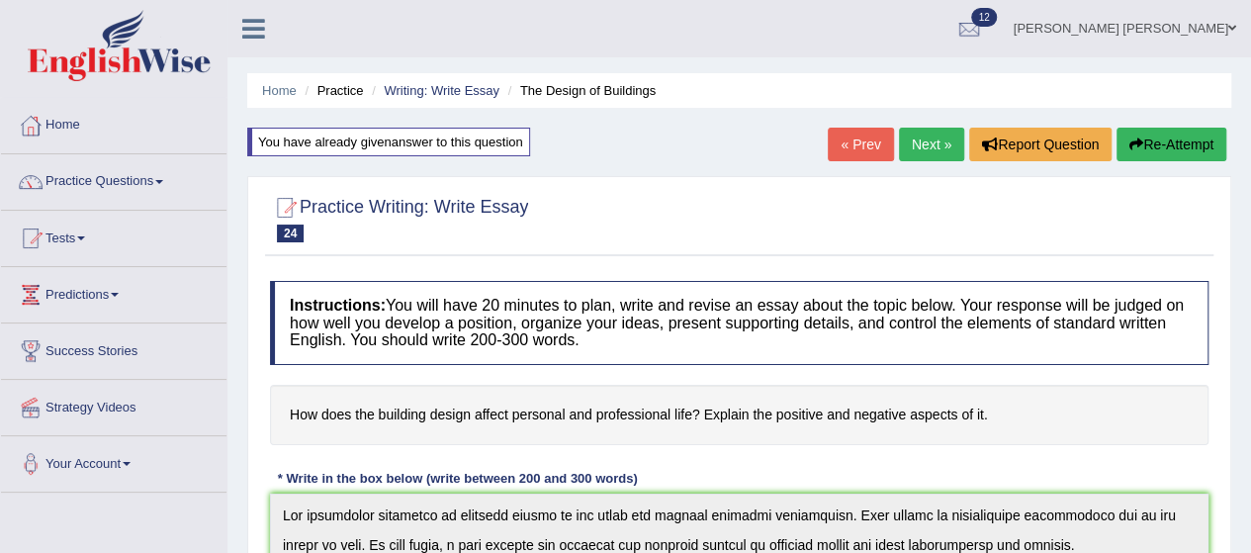
click at [82, 175] on link "Practice Questions" at bounding box center [114, 178] width 226 height 49
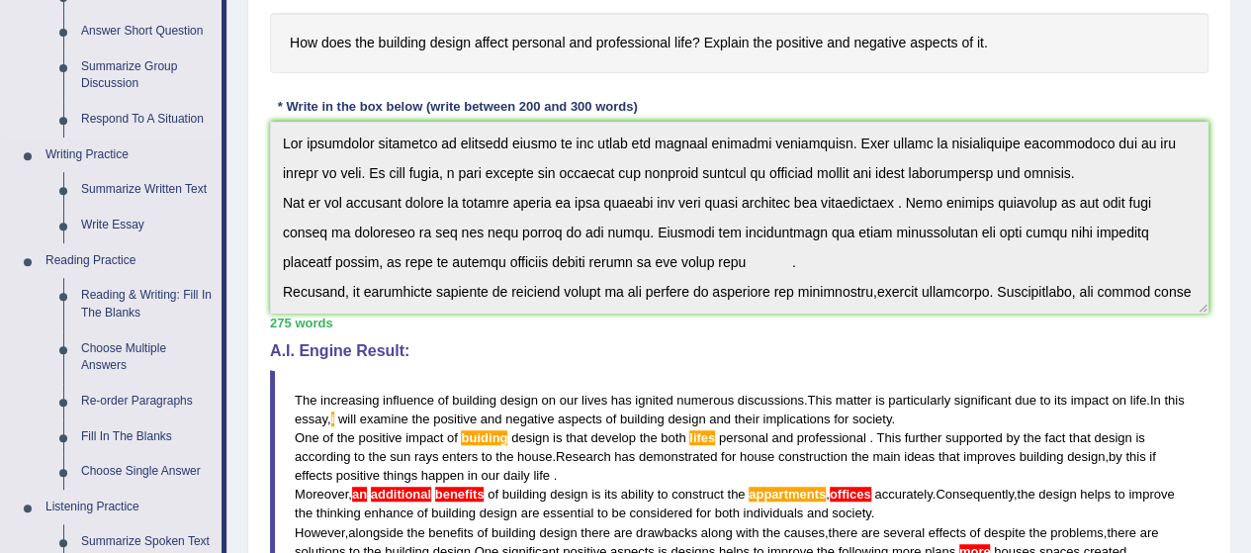
scroll to position [373, 0]
click at [111, 225] on link "Write Essay" at bounding box center [146, 225] width 149 height 36
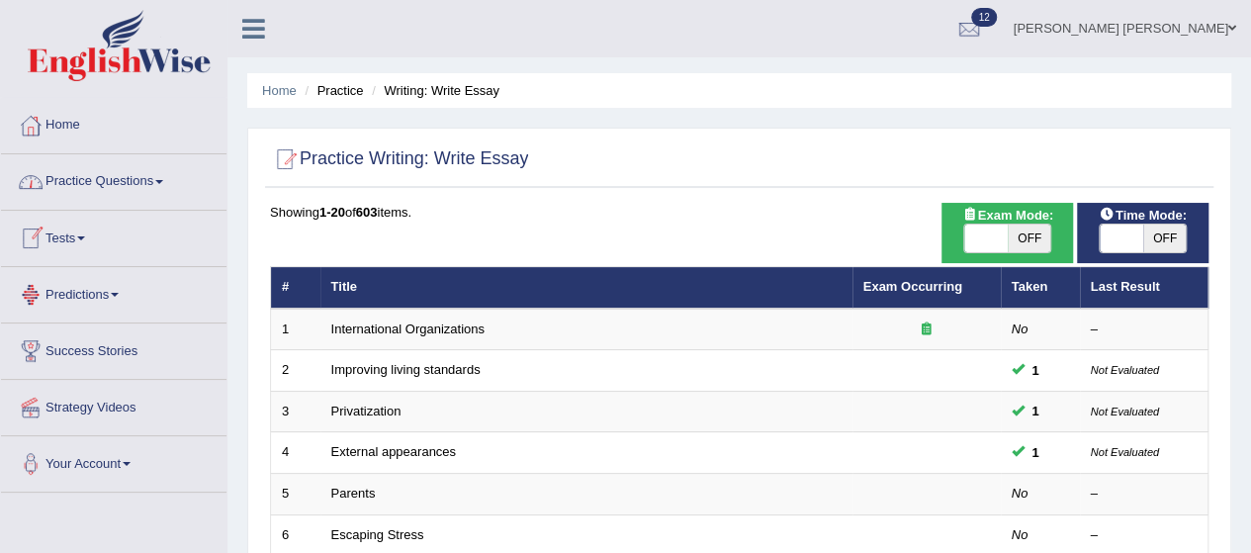
click at [90, 286] on link "Predictions" at bounding box center [114, 291] width 226 height 49
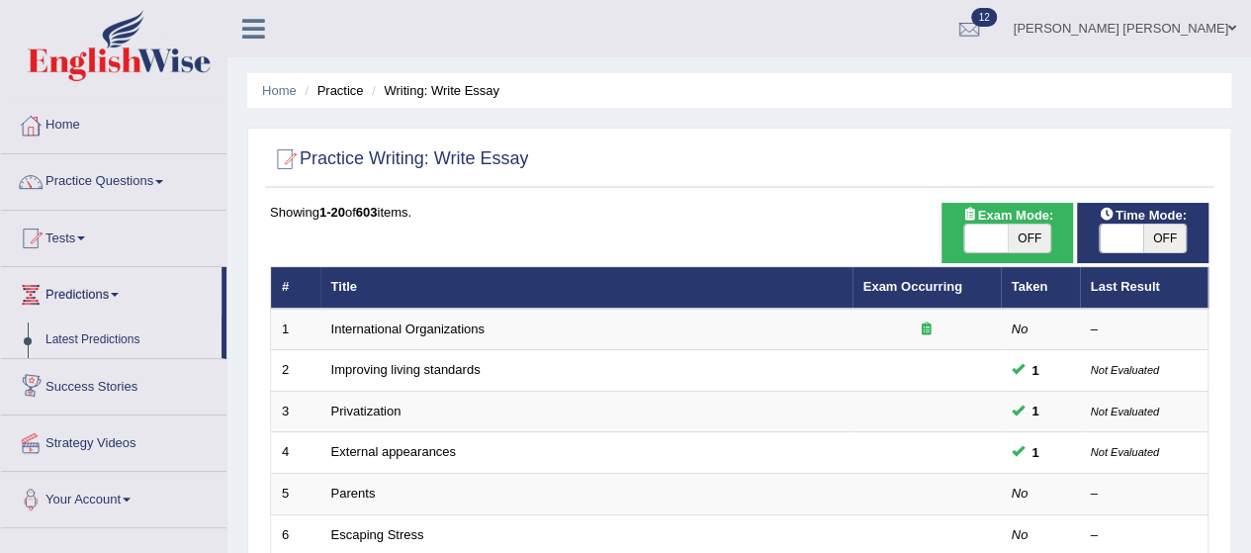
click at [85, 342] on link "Latest Predictions" at bounding box center [129, 340] width 185 height 36
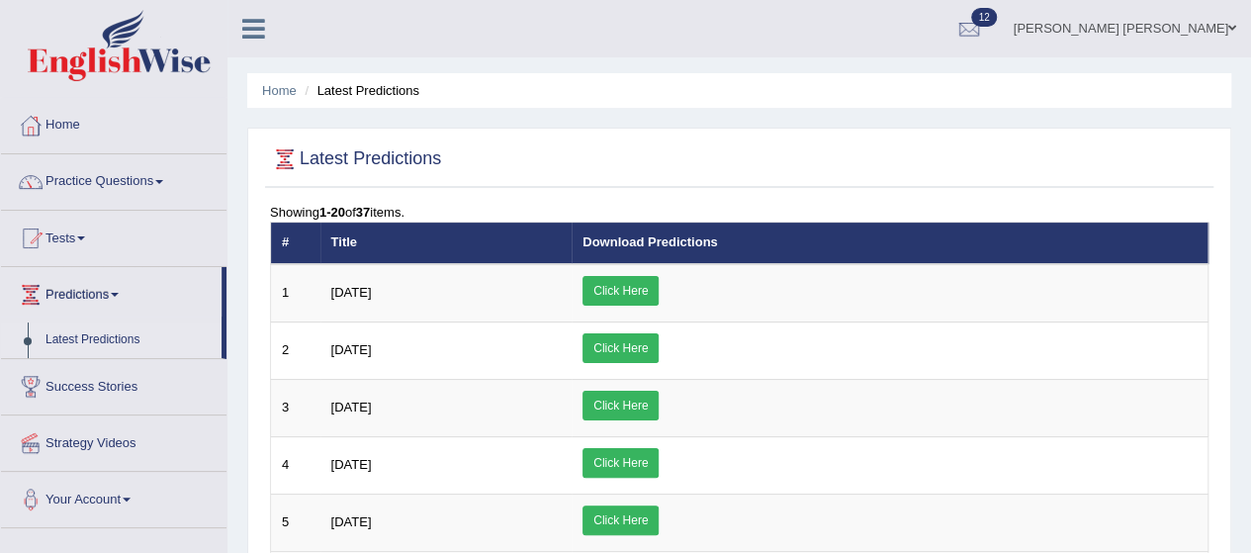
click at [659, 289] on link "Click Here" at bounding box center [621, 291] width 76 height 30
